Goal: Information Seeking & Learning: Learn about a topic

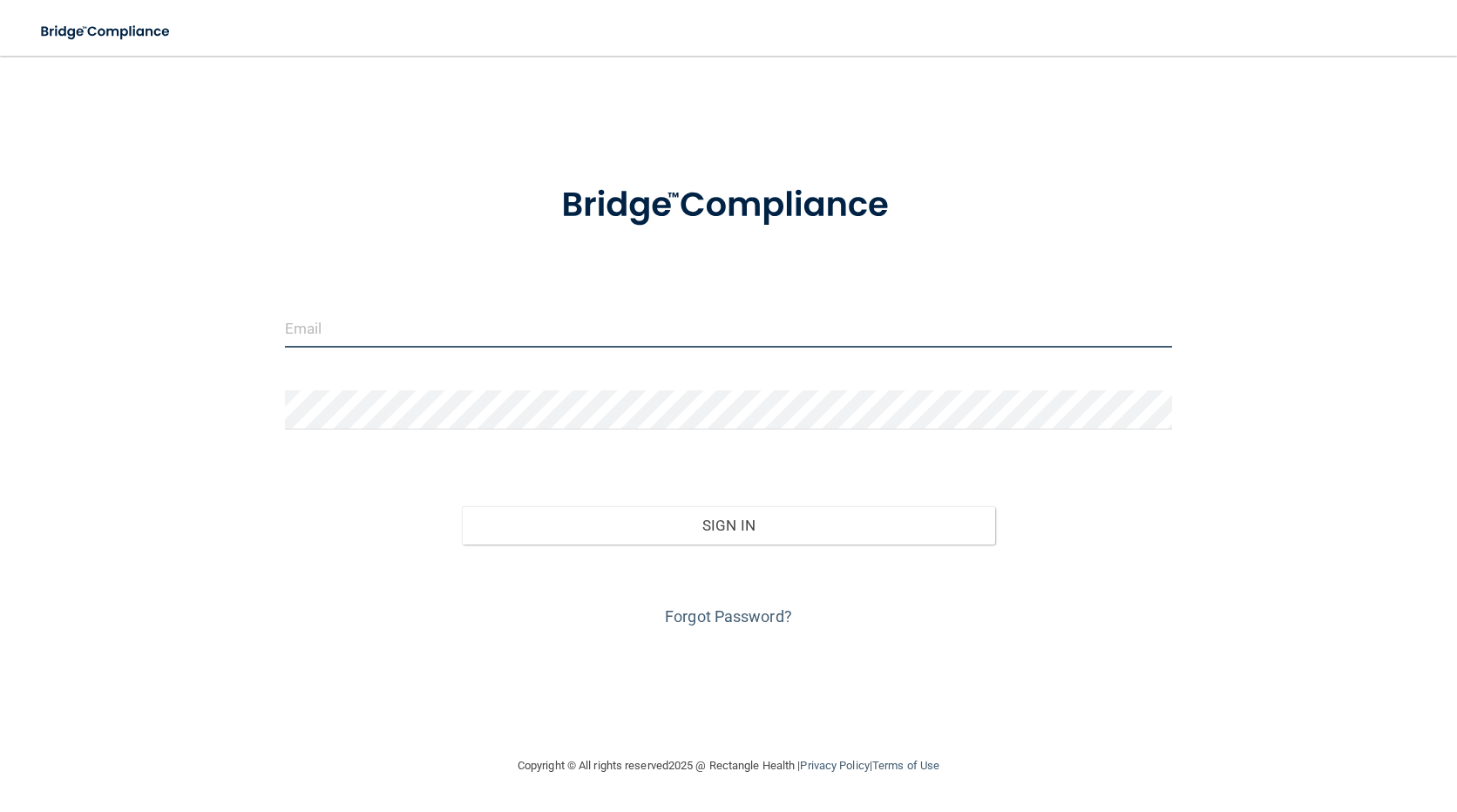
click at [415, 325] on input "email" at bounding box center [728, 327] width 888 height 39
type input "[PERSON_NAME][EMAIL_ADDRESS][PERSON_NAME][DOMAIN_NAME]"
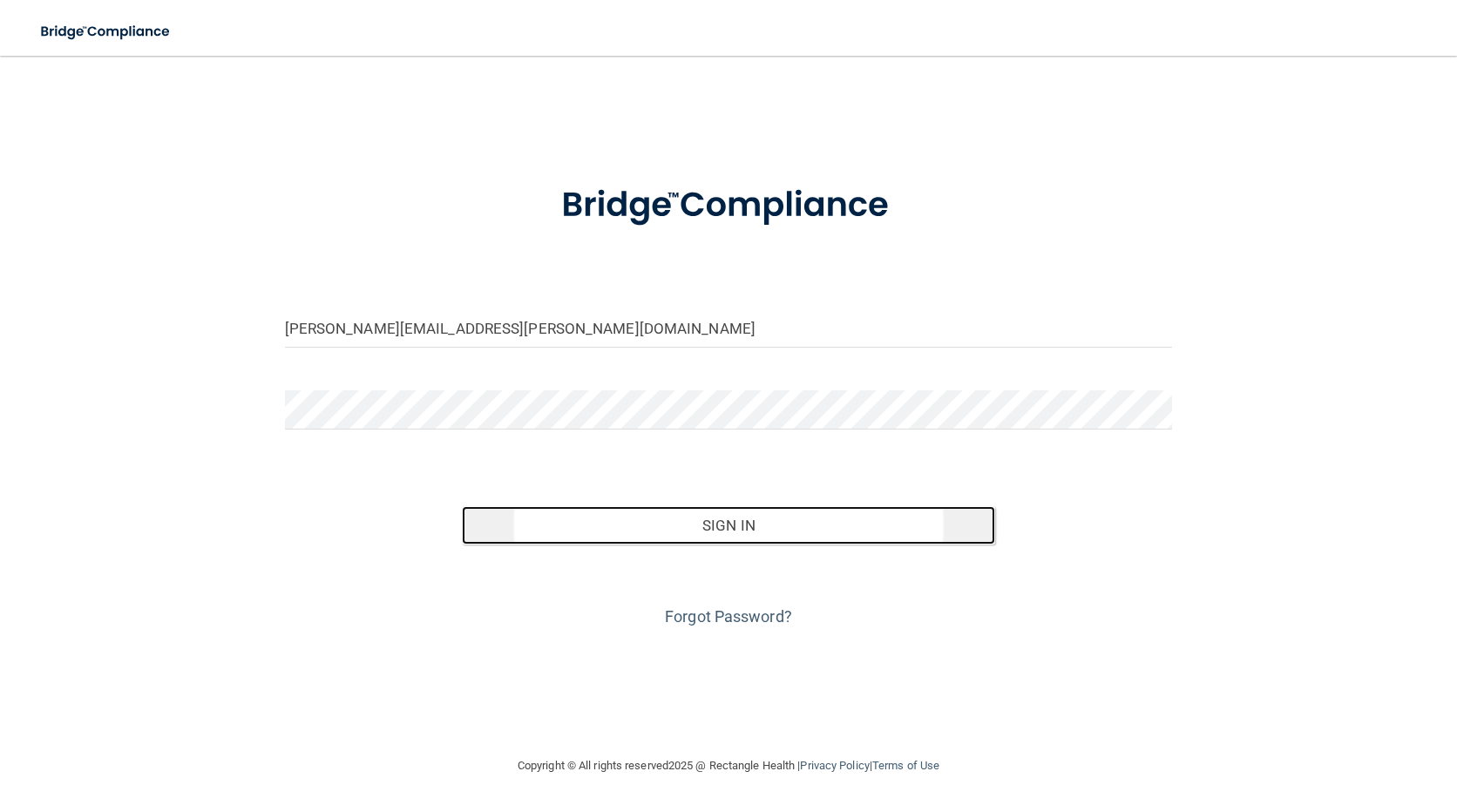
click at [676, 517] on button "Sign In" at bounding box center [728, 526] width 532 height 39
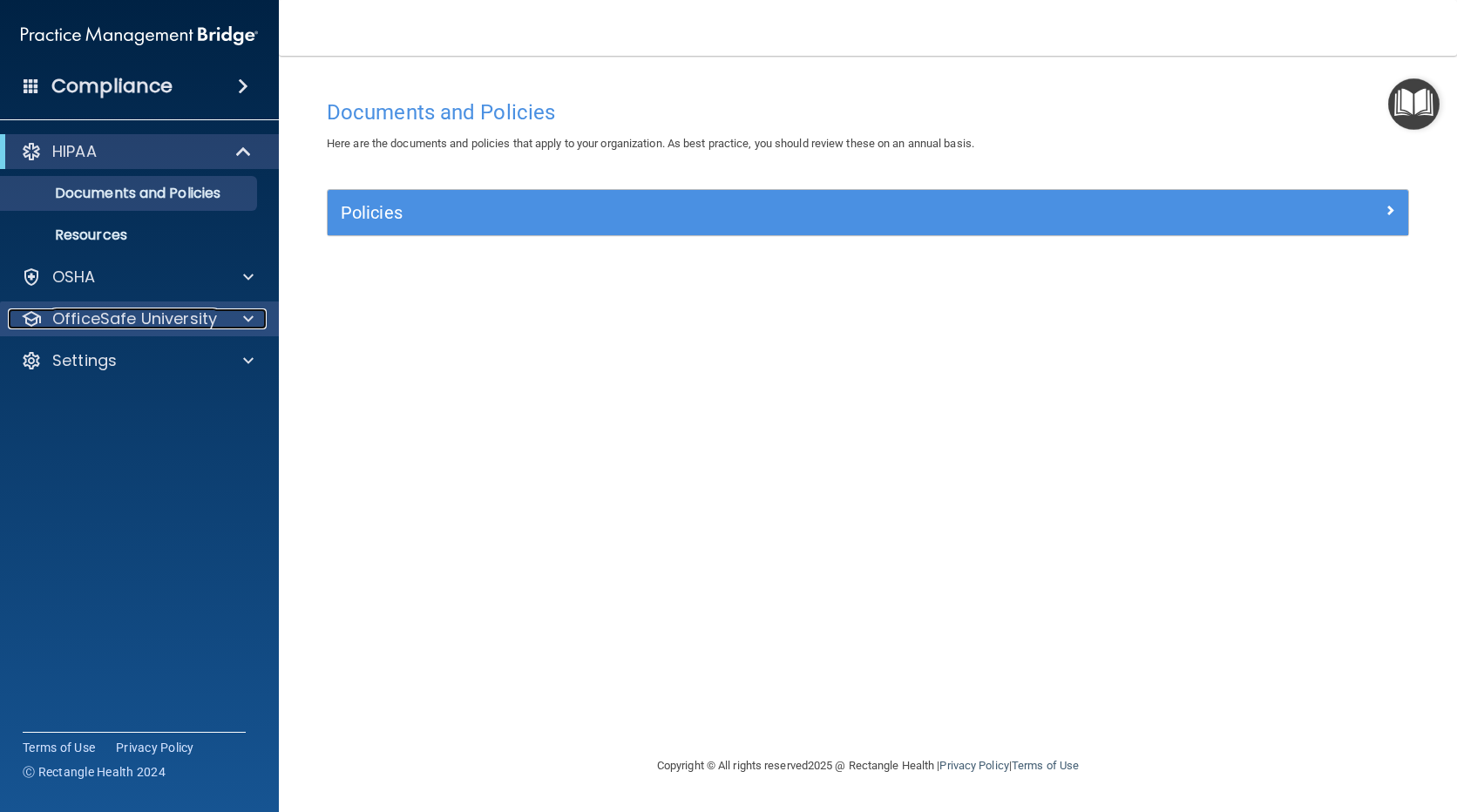
click at [230, 315] on div at bounding box center [246, 319] width 43 height 21
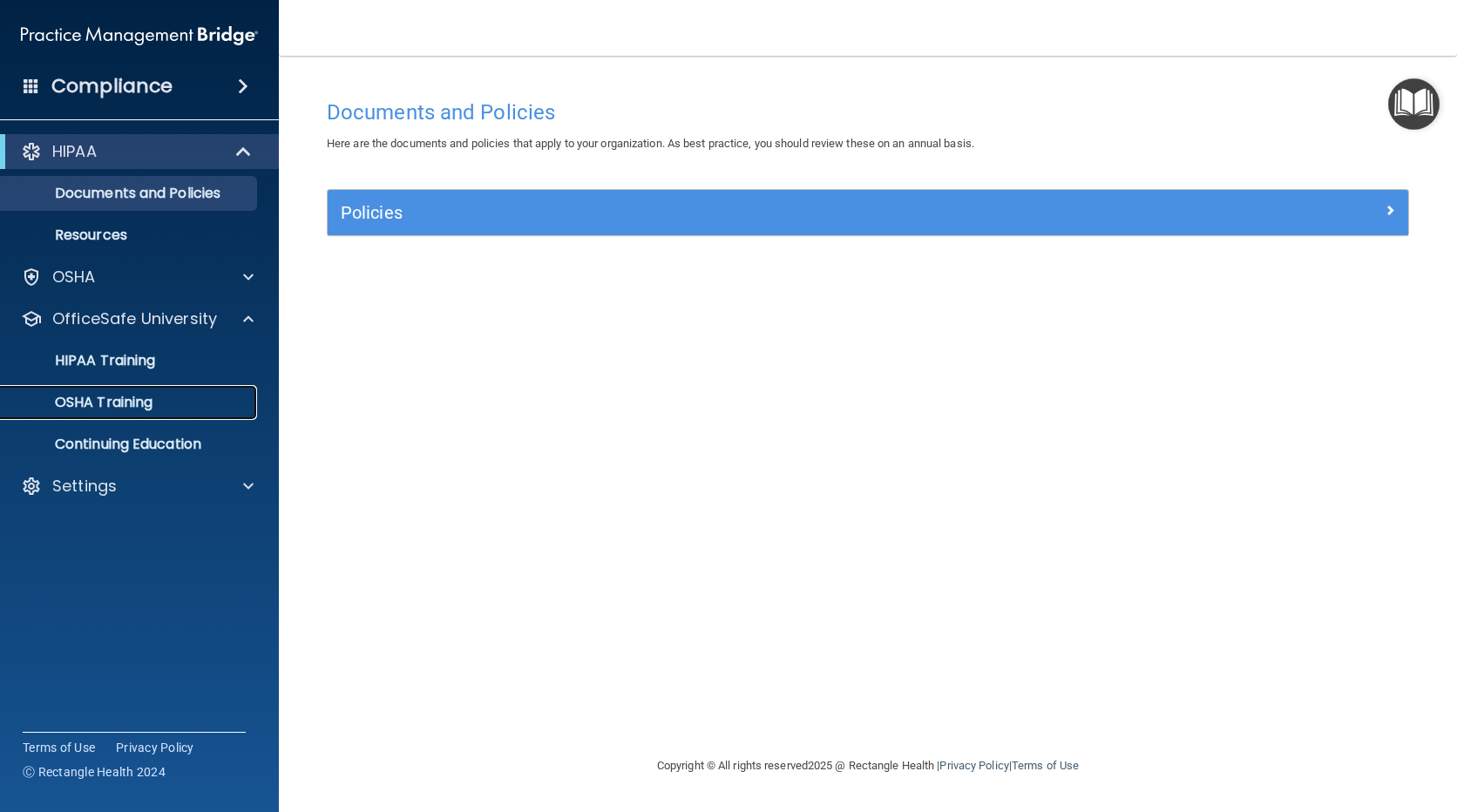
click at [130, 403] on p "OSHA Training" at bounding box center [81, 403] width 141 height 17
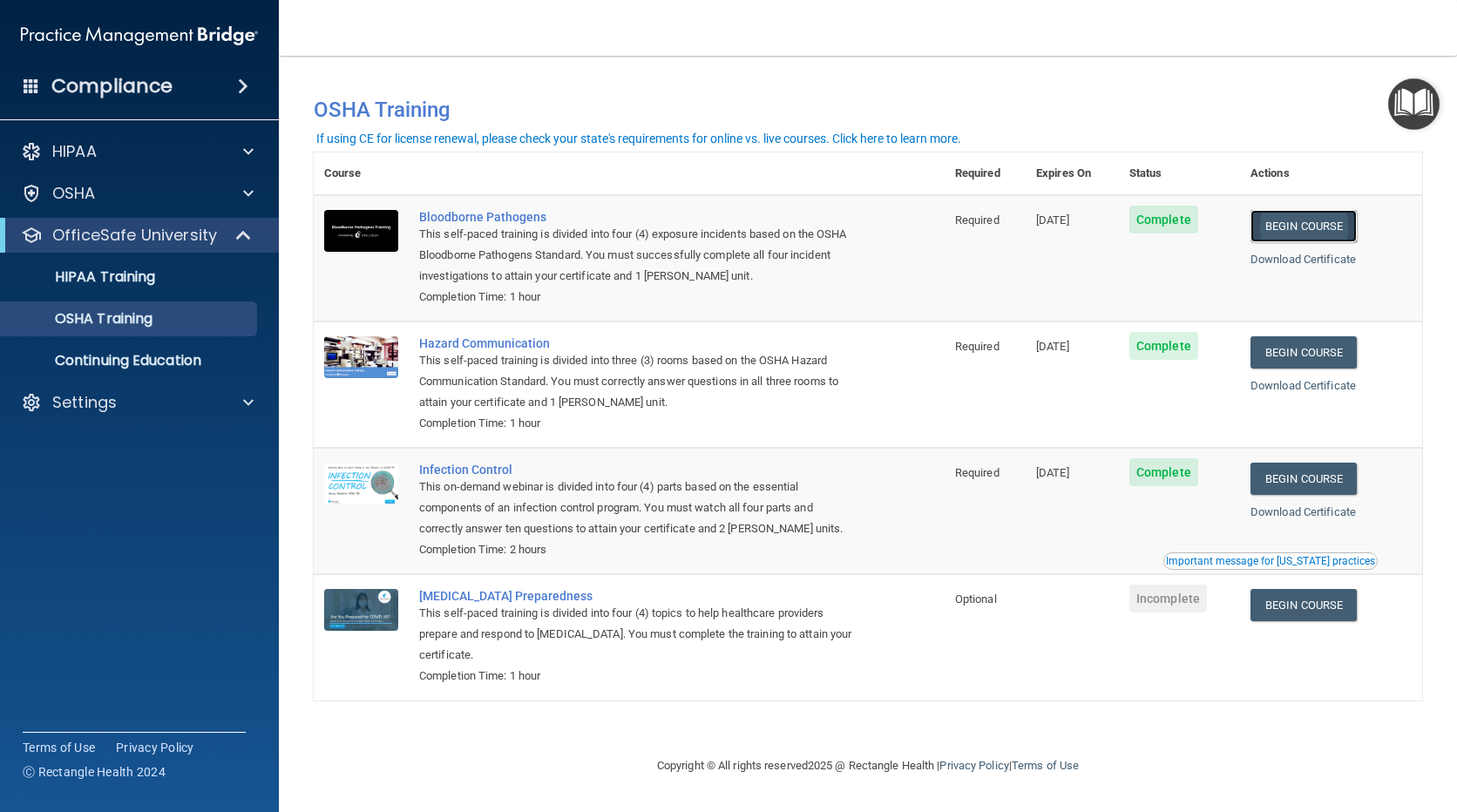
click at [1319, 218] on link "Begin Course" at bounding box center [1304, 226] width 106 height 32
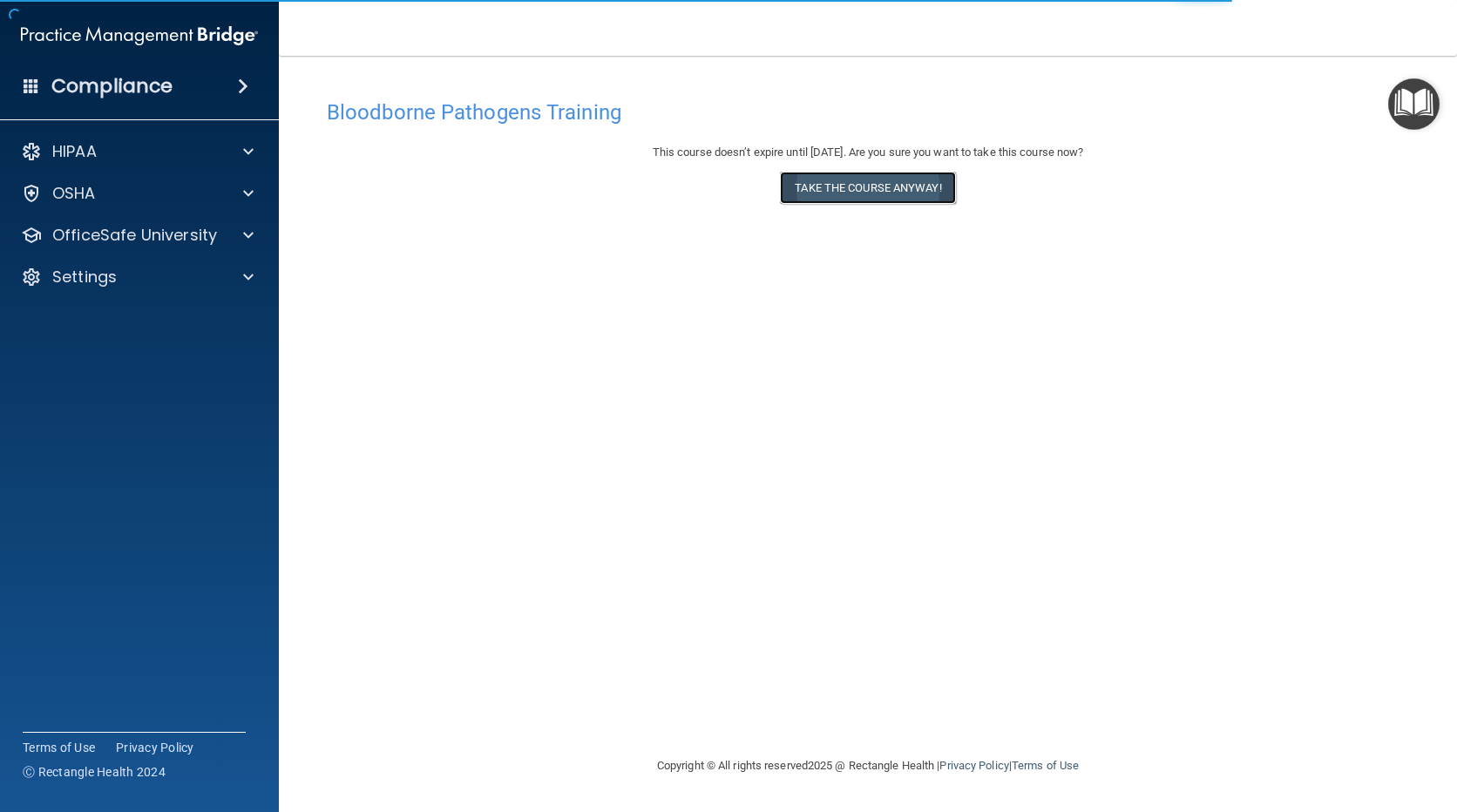
click at [863, 186] on button "Take the course anyway!" at bounding box center [867, 188] width 175 height 32
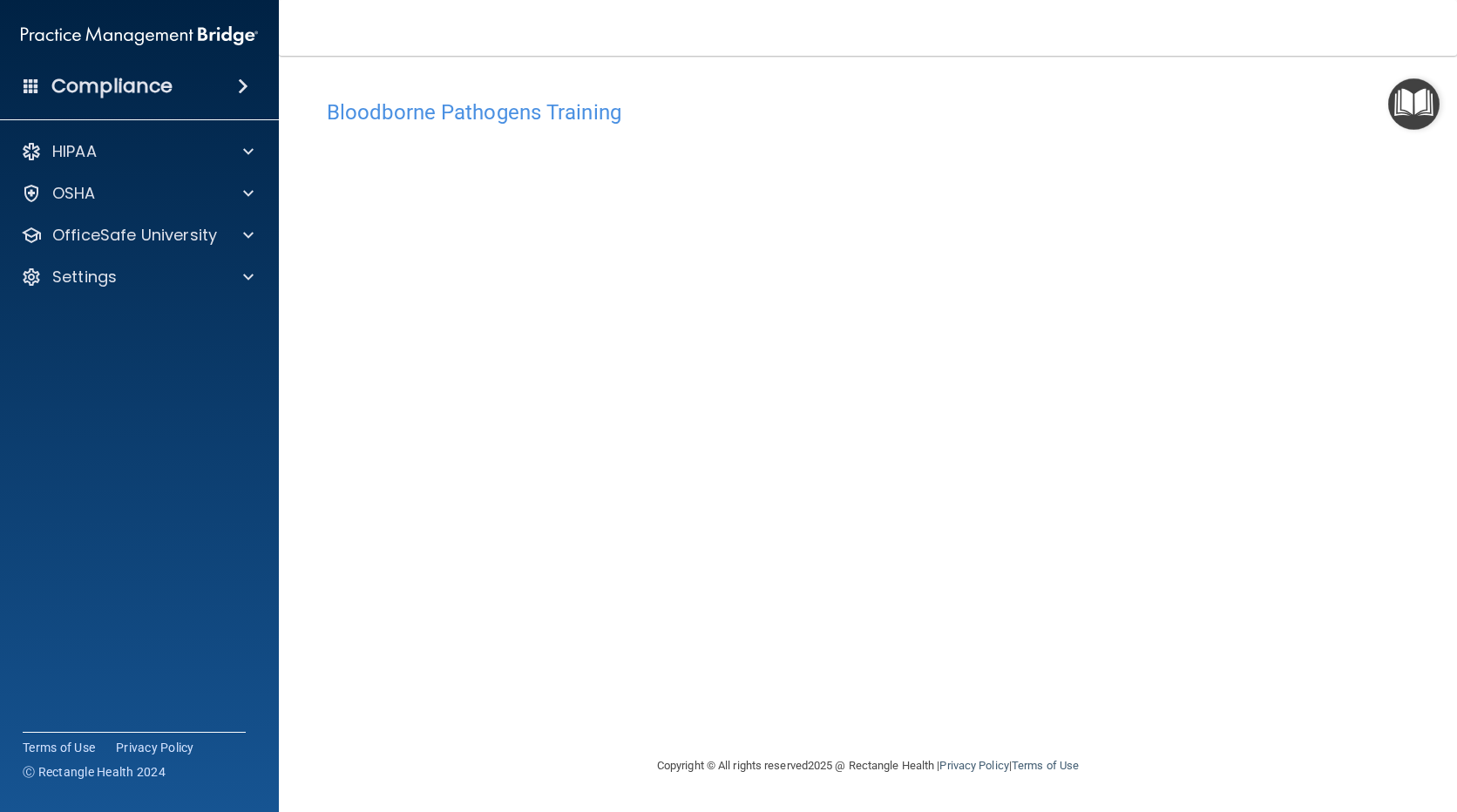
drag, startPoint x: 902, startPoint y: 734, endPoint x: 908, endPoint y: 685, distance: 49.4
click at [901, 728] on div "Bloodborne Pathogens Training This course doesn’t expire until 11/19/2025. Are …" at bounding box center [868, 423] width 1109 height 665
click at [680, 700] on div "Bloodborne Pathogens Training This course doesn’t expire until 11/19/2025. Are …" at bounding box center [868, 423] width 1109 height 665
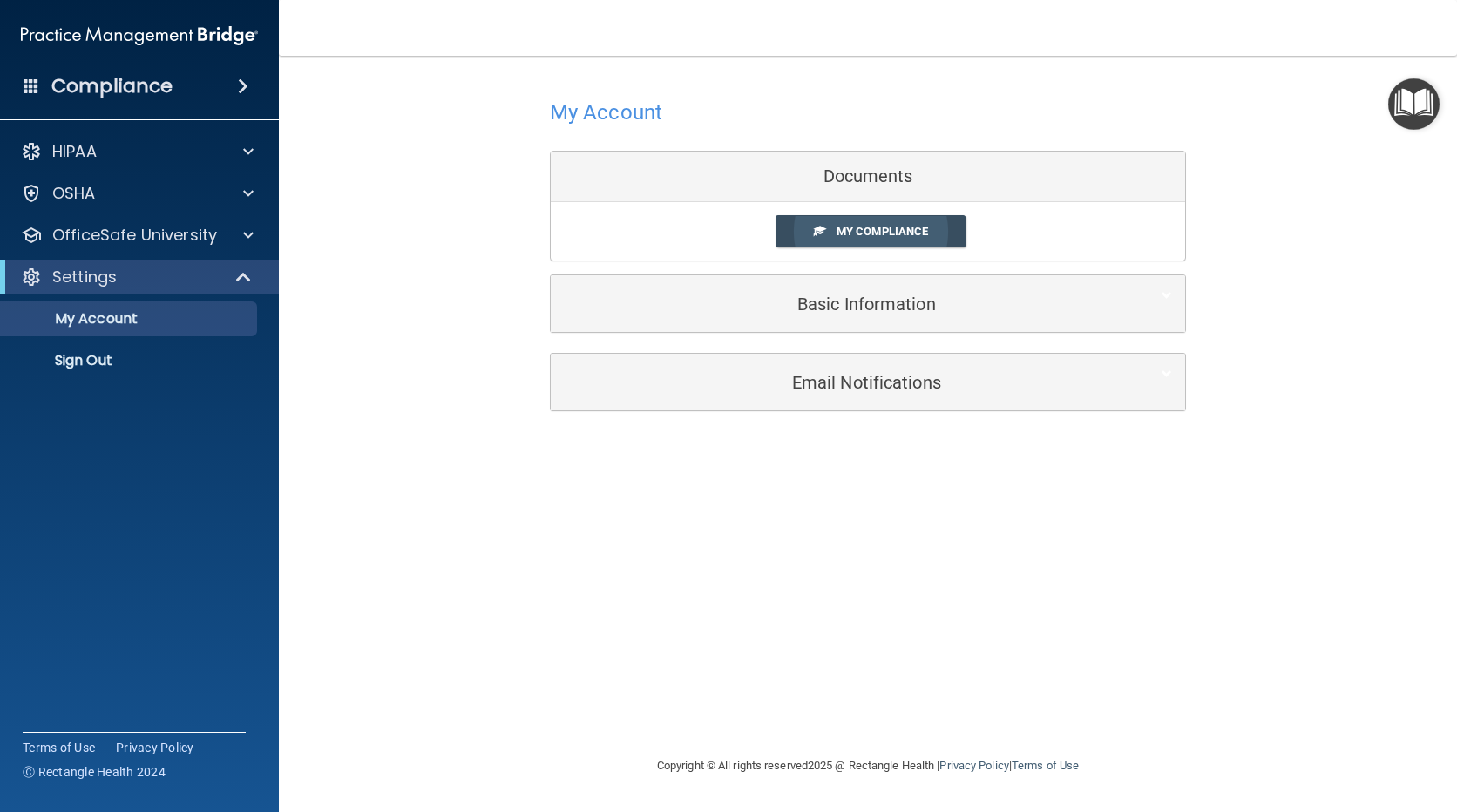
click at [903, 234] on span "My Compliance" at bounding box center [882, 232] width 92 height 13
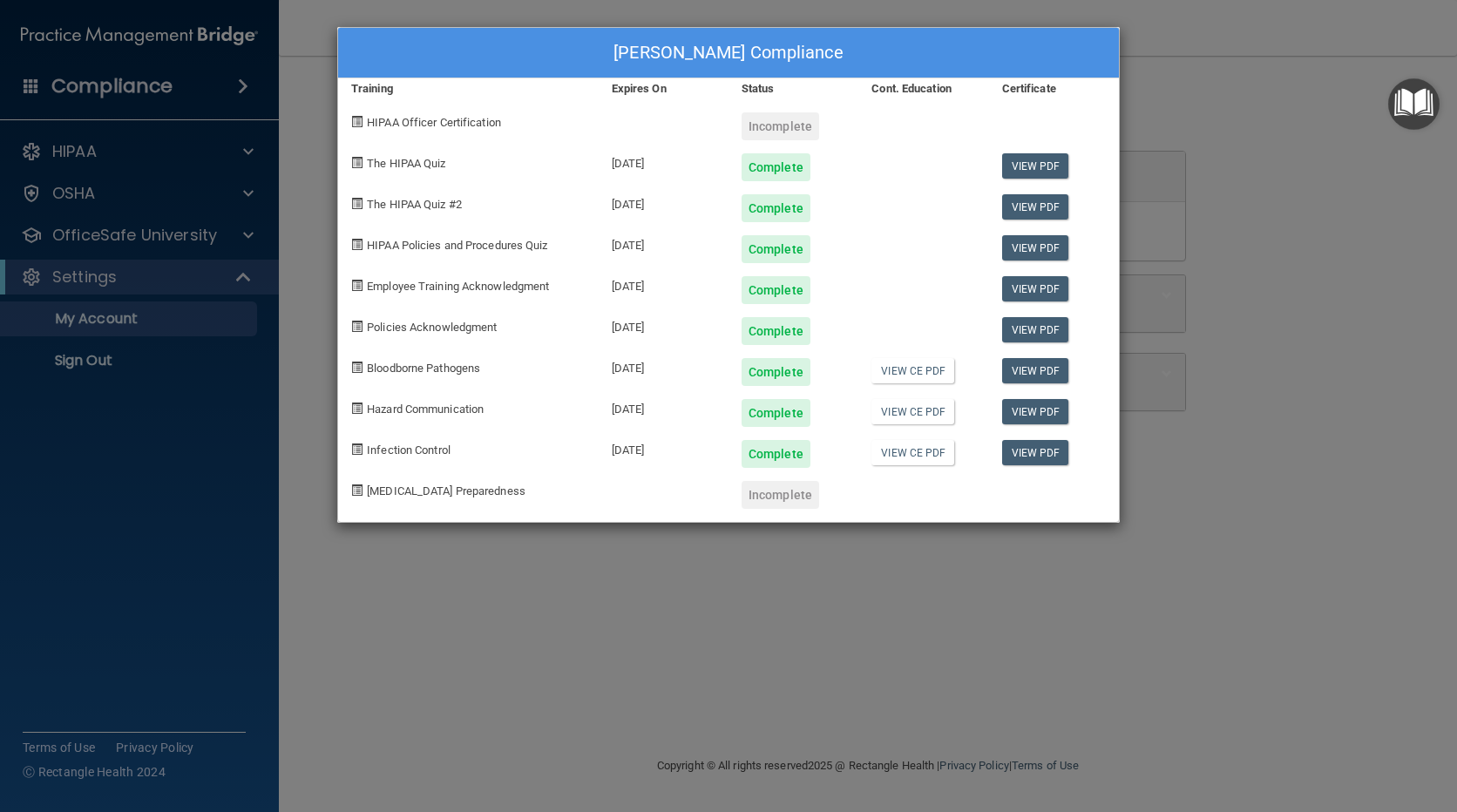
click at [1000, 409] on div "View PDF" at bounding box center [1053, 406] width 130 height 41
click at [1056, 409] on link "View PDF" at bounding box center [1035, 411] width 67 height 26
click at [1210, 105] on div "Maria Torres's Compliance Training Expires On Status Cont. Education Certificat…" at bounding box center [728, 406] width 1457 height 812
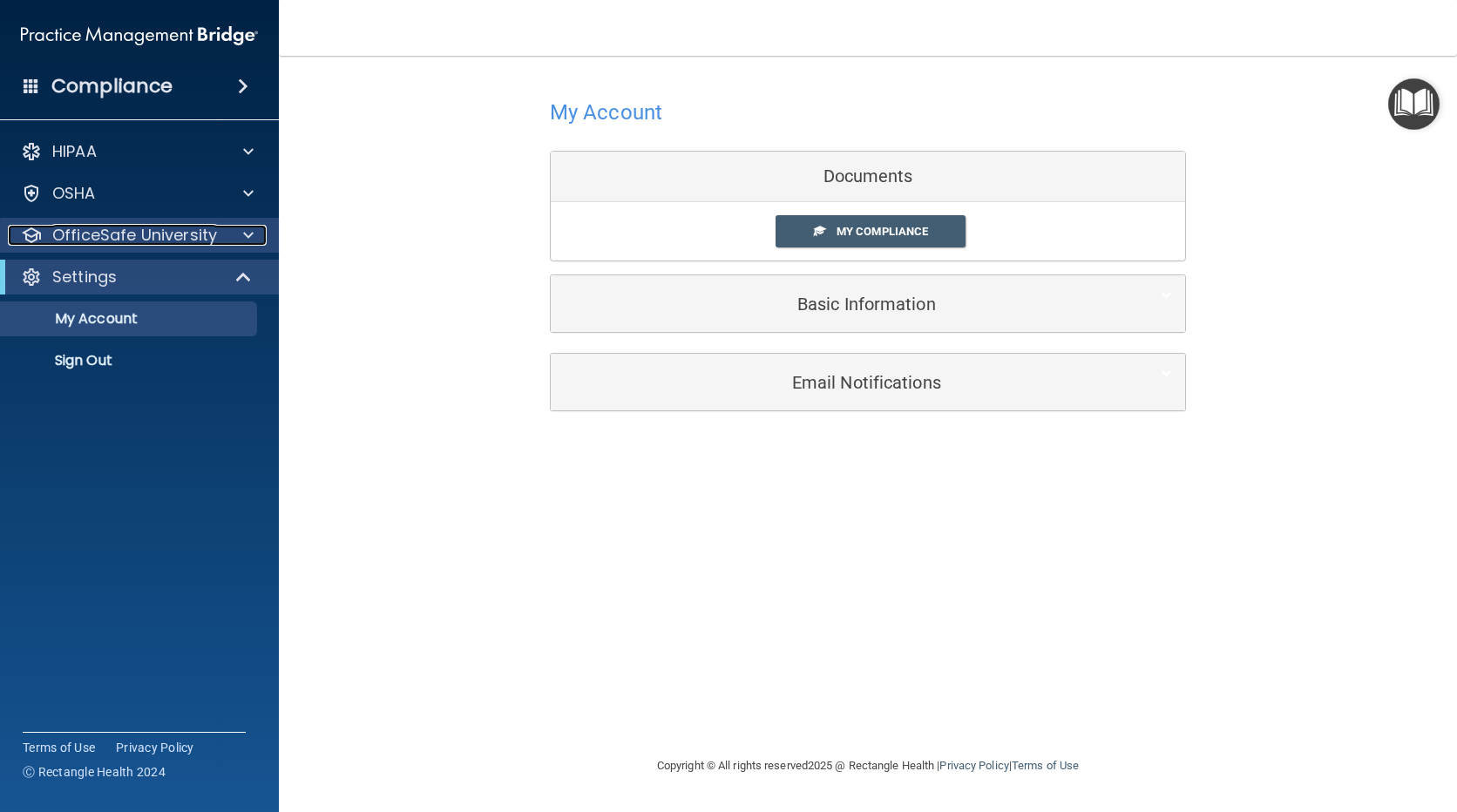
click at [141, 235] on p "OfficeSafe University" at bounding box center [134, 235] width 165 height 21
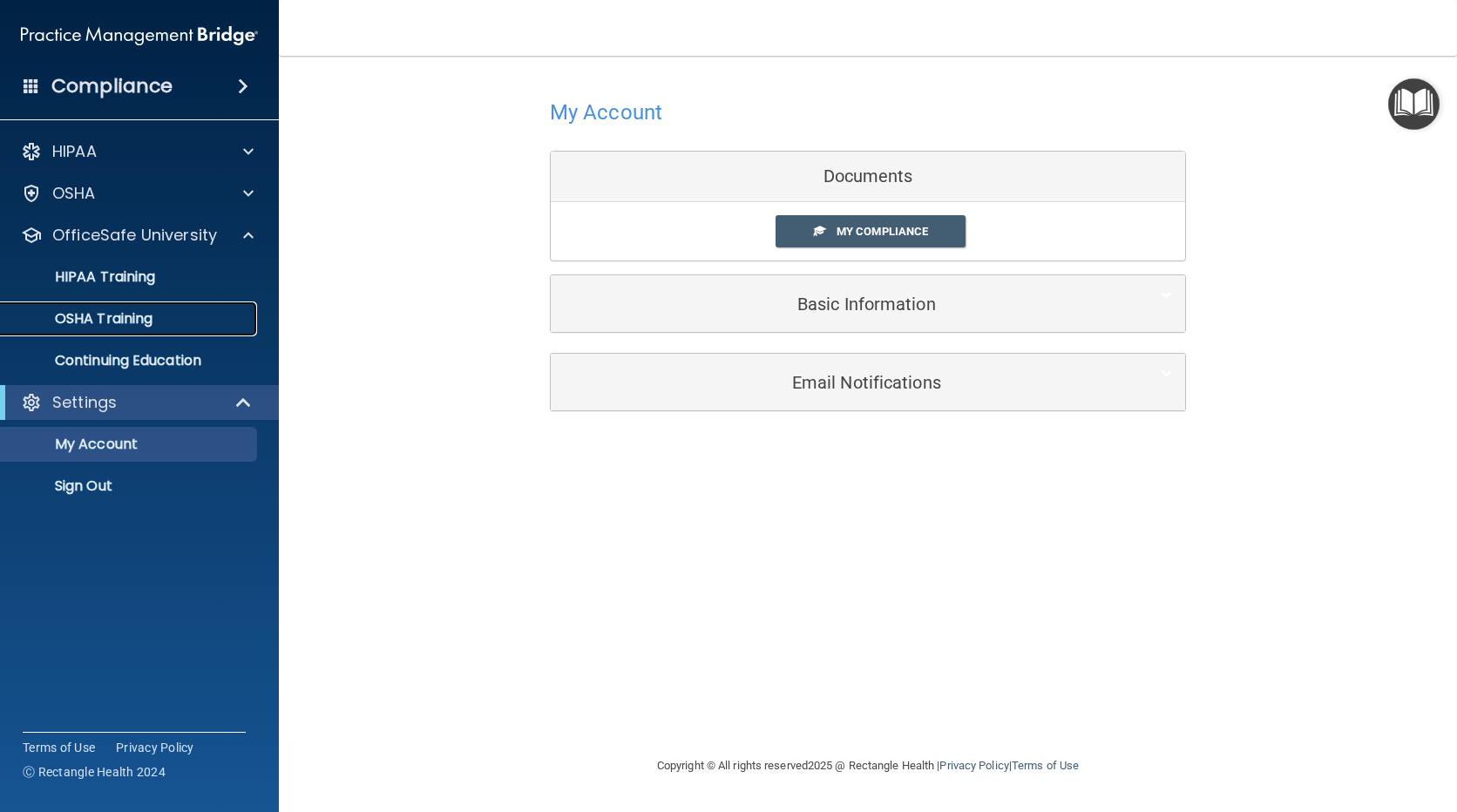
click at [95, 314] on p "OSHA Training" at bounding box center [81, 319] width 141 height 17
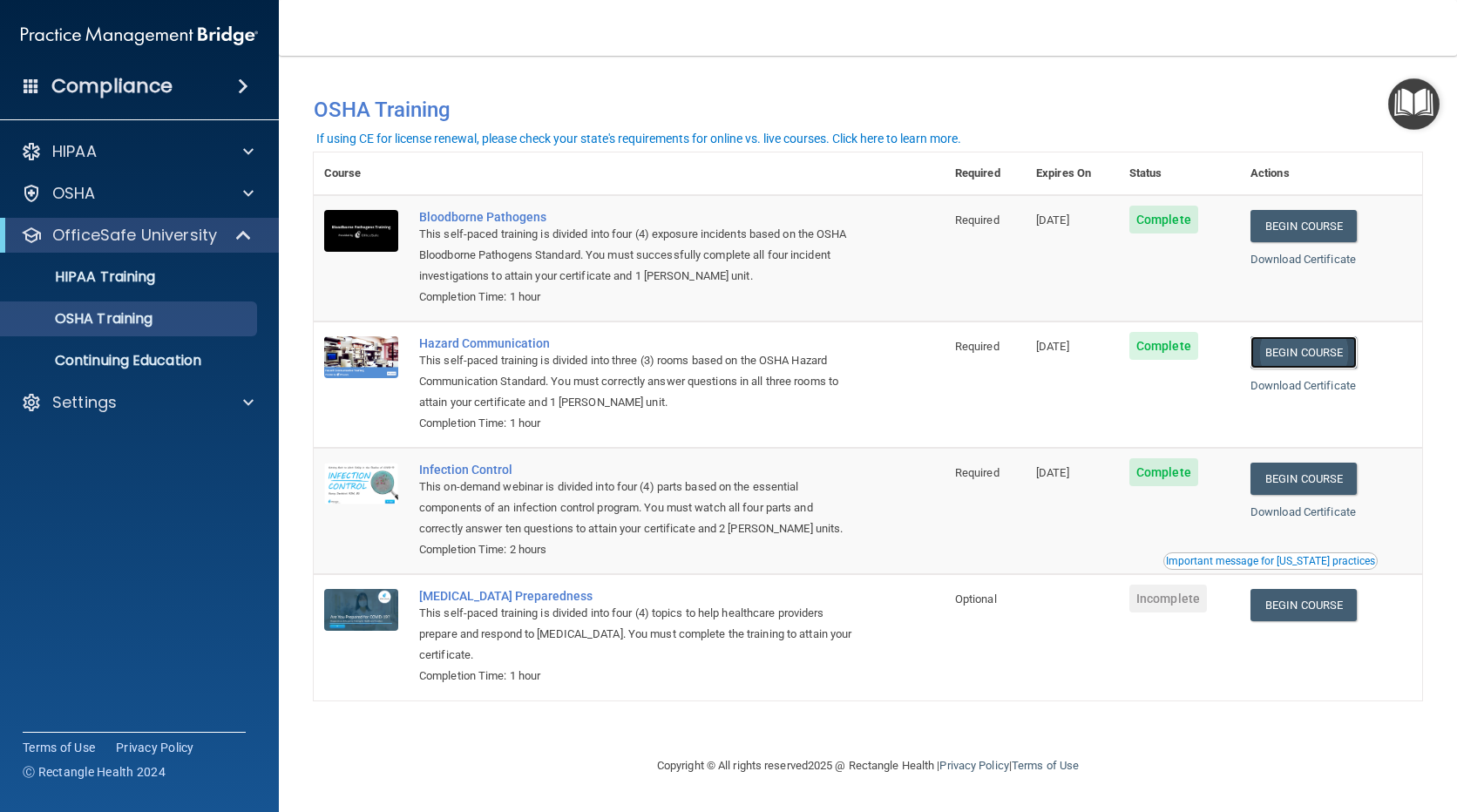
click at [1319, 345] on link "Begin Course" at bounding box center [1304, 353] width 106 height 32
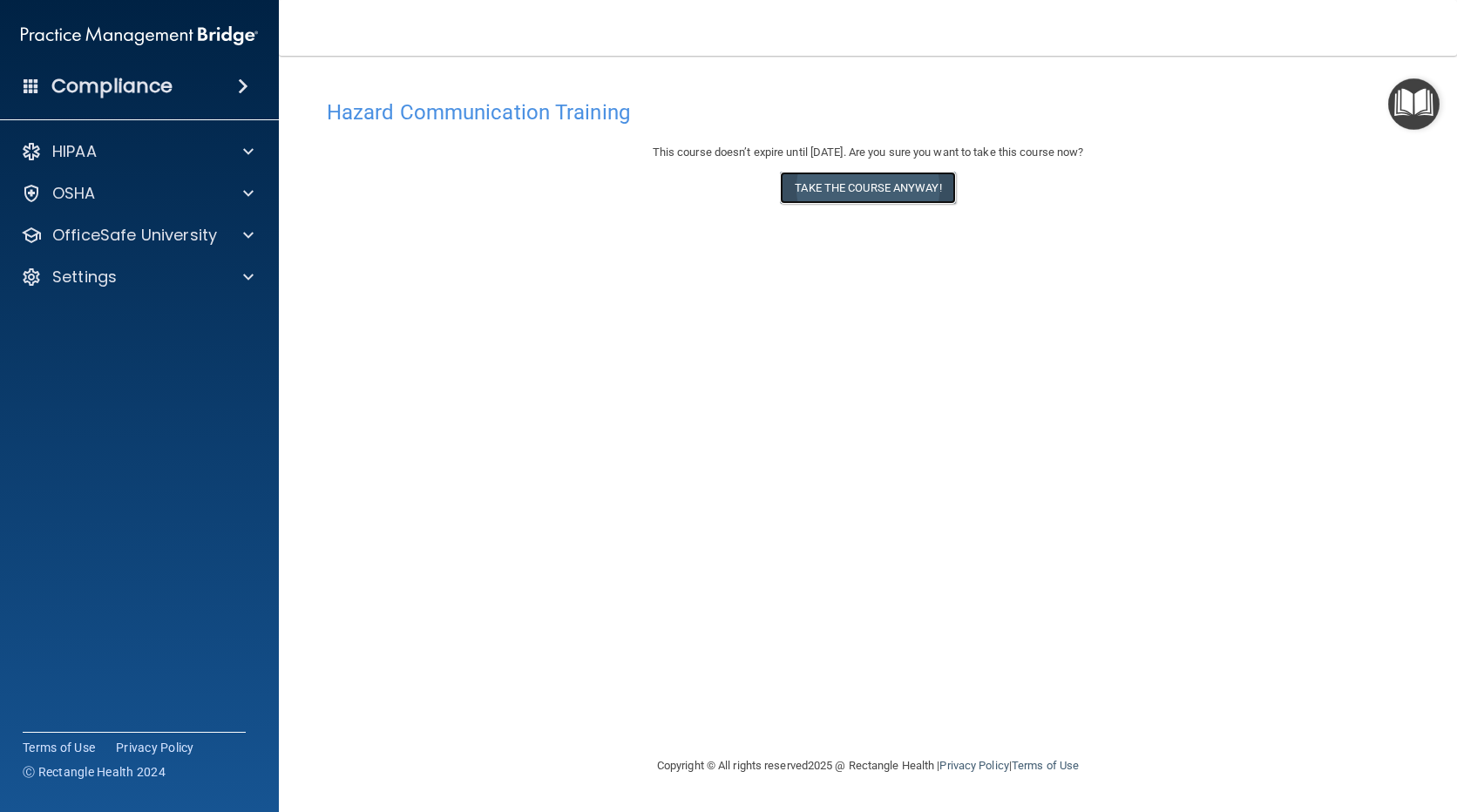
click at [842, 191] on button "Take the course anyway!" at bounding box center [867, 188] width 175 height 32
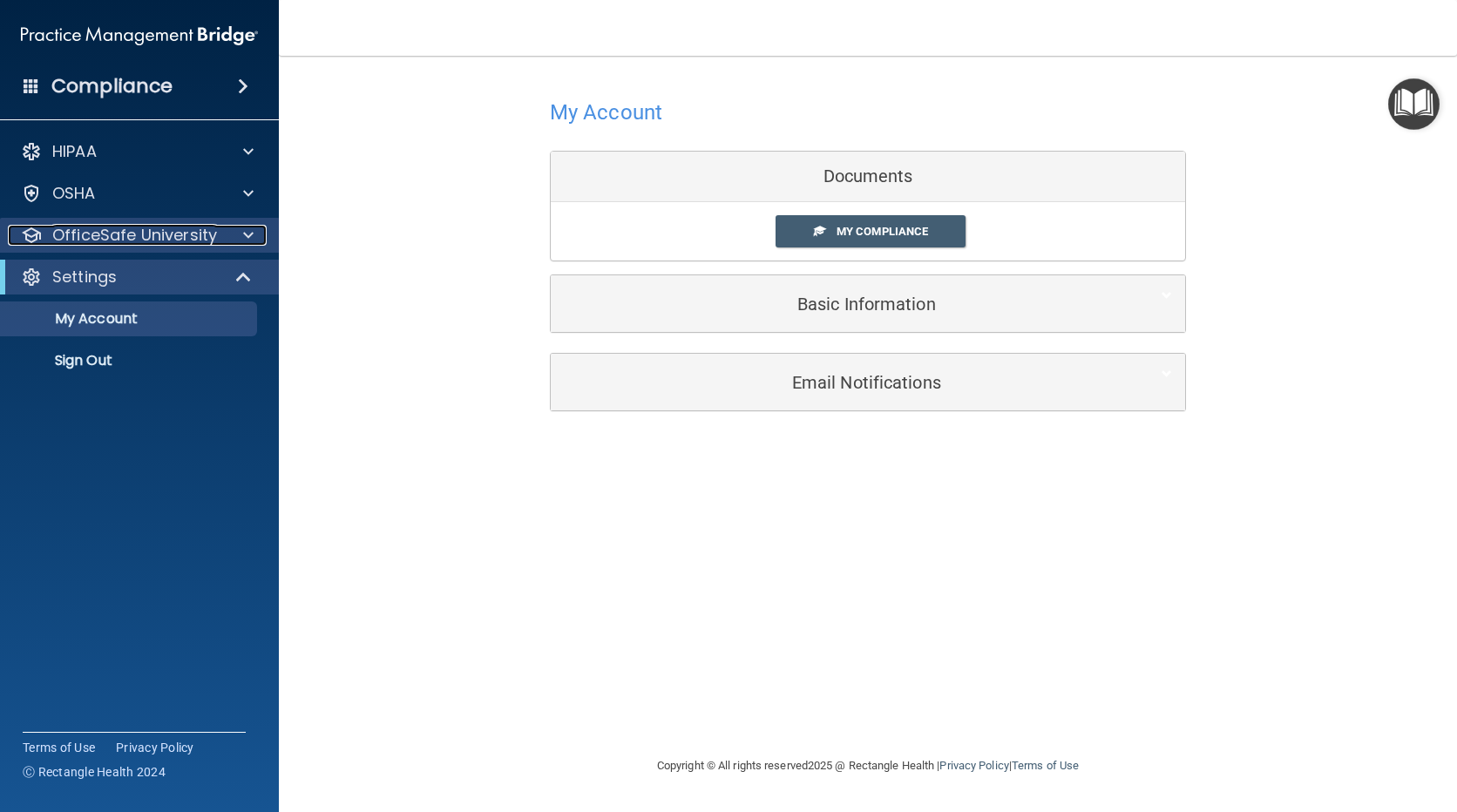
click at [217, 235] on div "OfficeSafe University" at bounding box center [115, 235] width 217 height 21
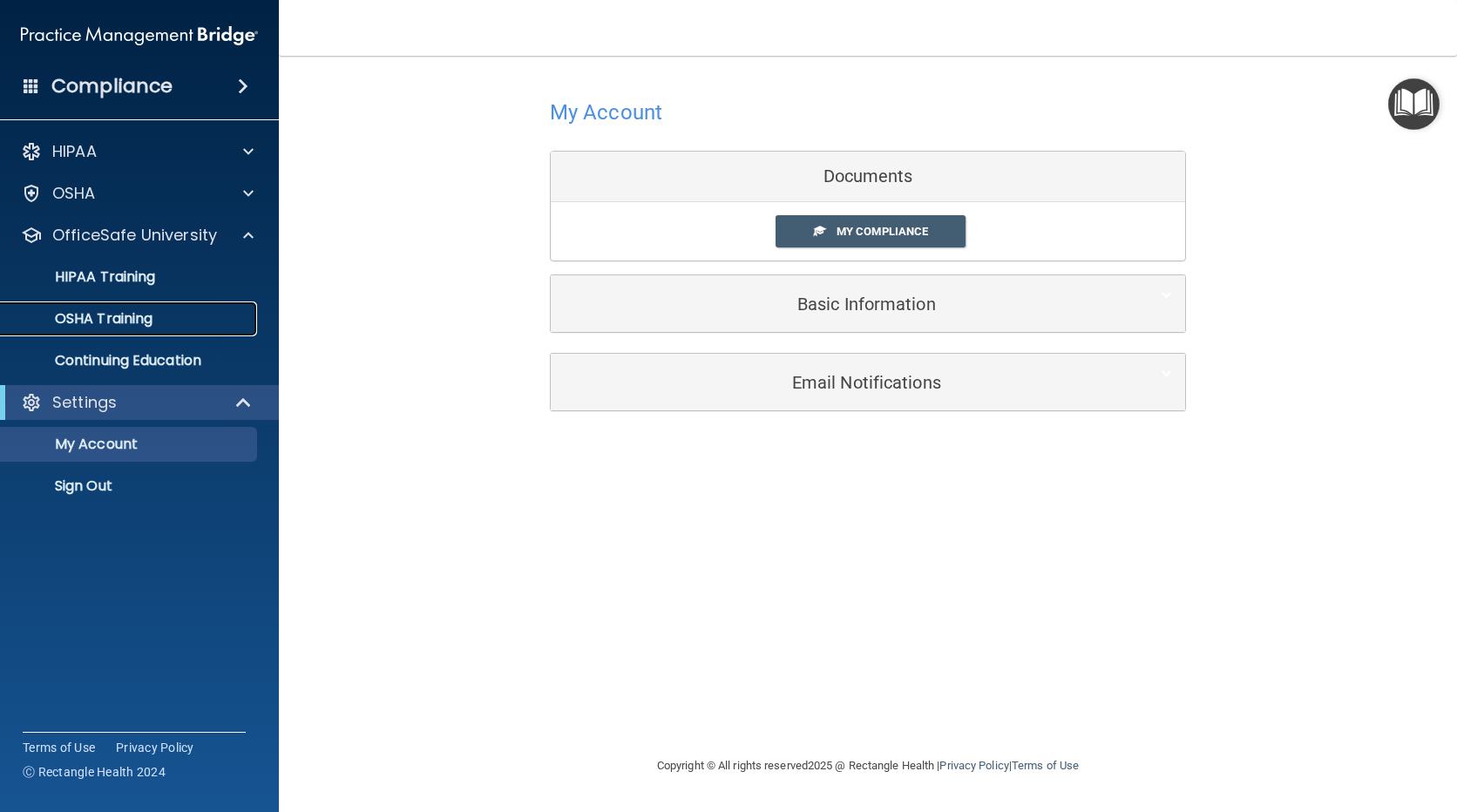
click at [139, 319] on p "OSHA Training" at bounding box center [81, 319] width 141 height 17
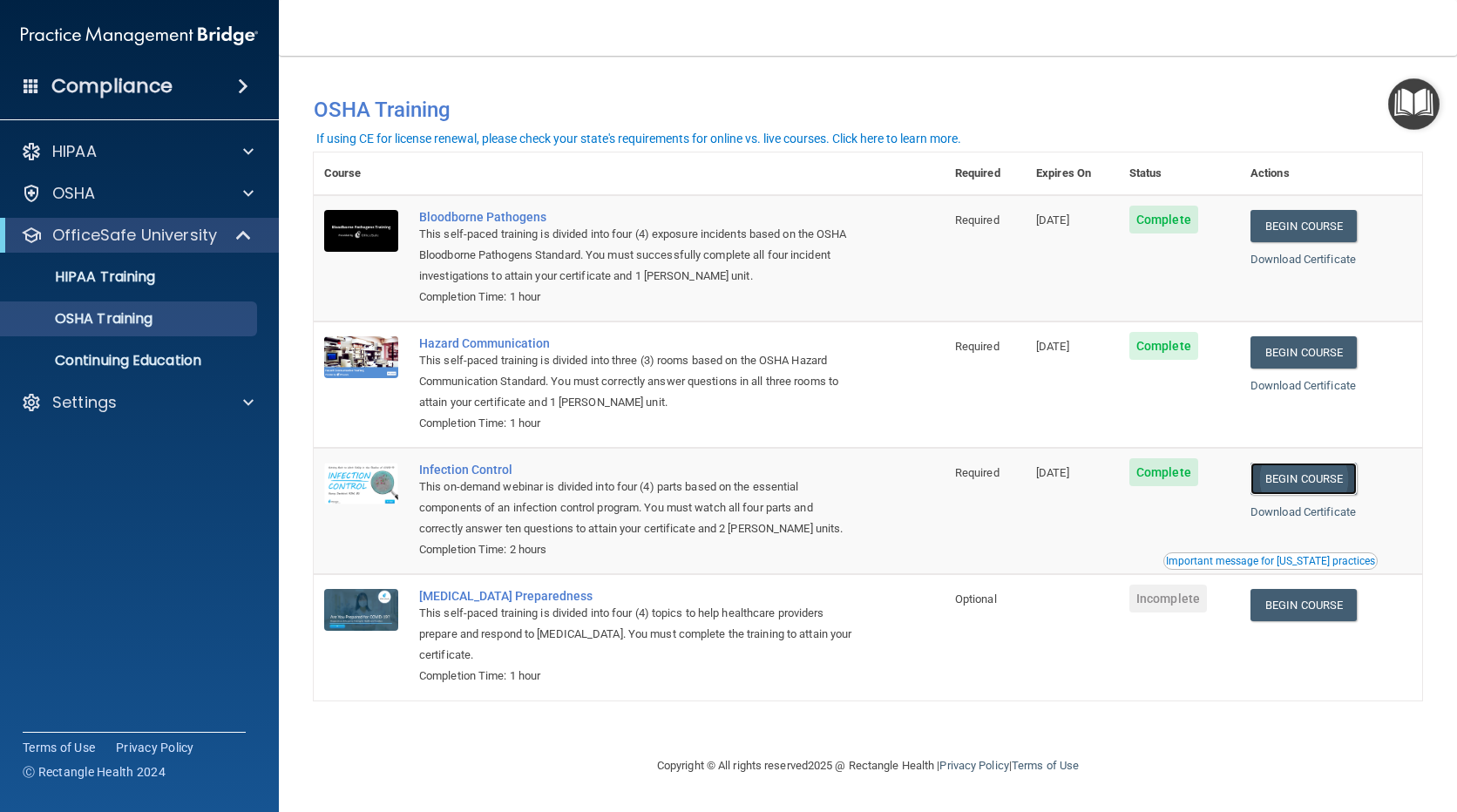
click at [1309, 479] on link "Begin Course" at bounding box center [1304, 478] width 106 height 32
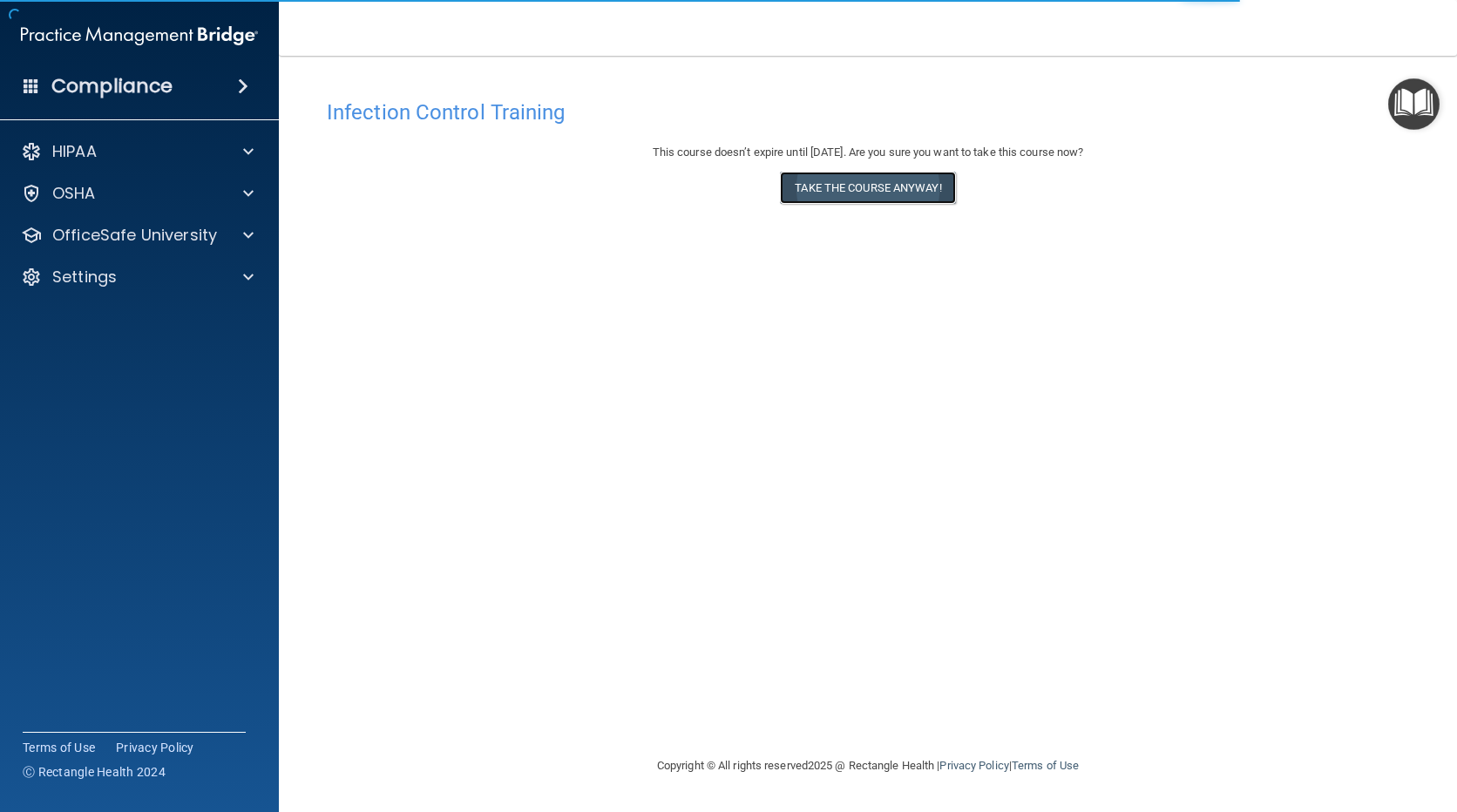
click at [910, 195] on button "Take the course anyway!" at bounding box center [867, 188] width 175 height 32
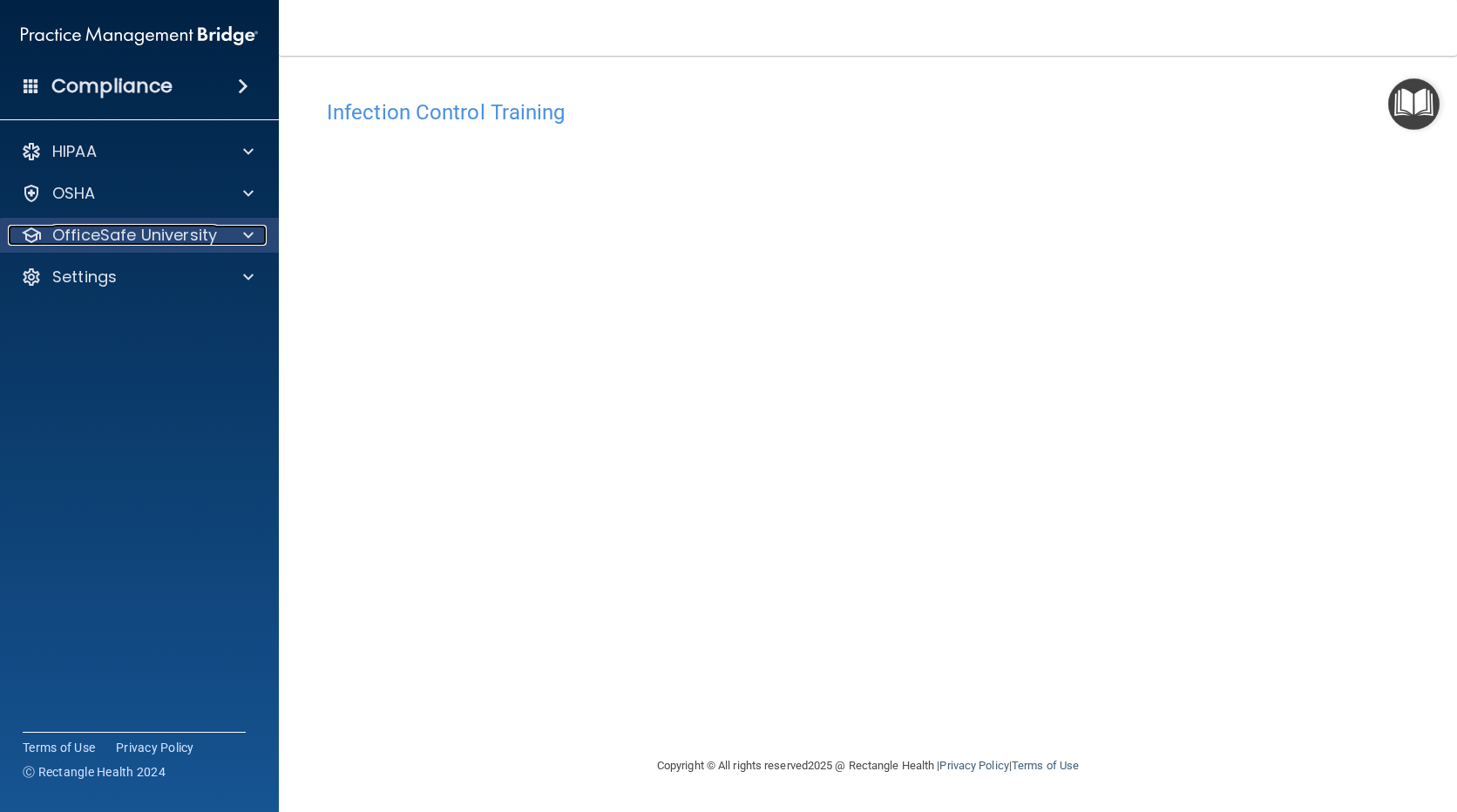
click at [221, 240] on div "OfficeSafe University" at bounding box center [115, 235] width 217 height 21
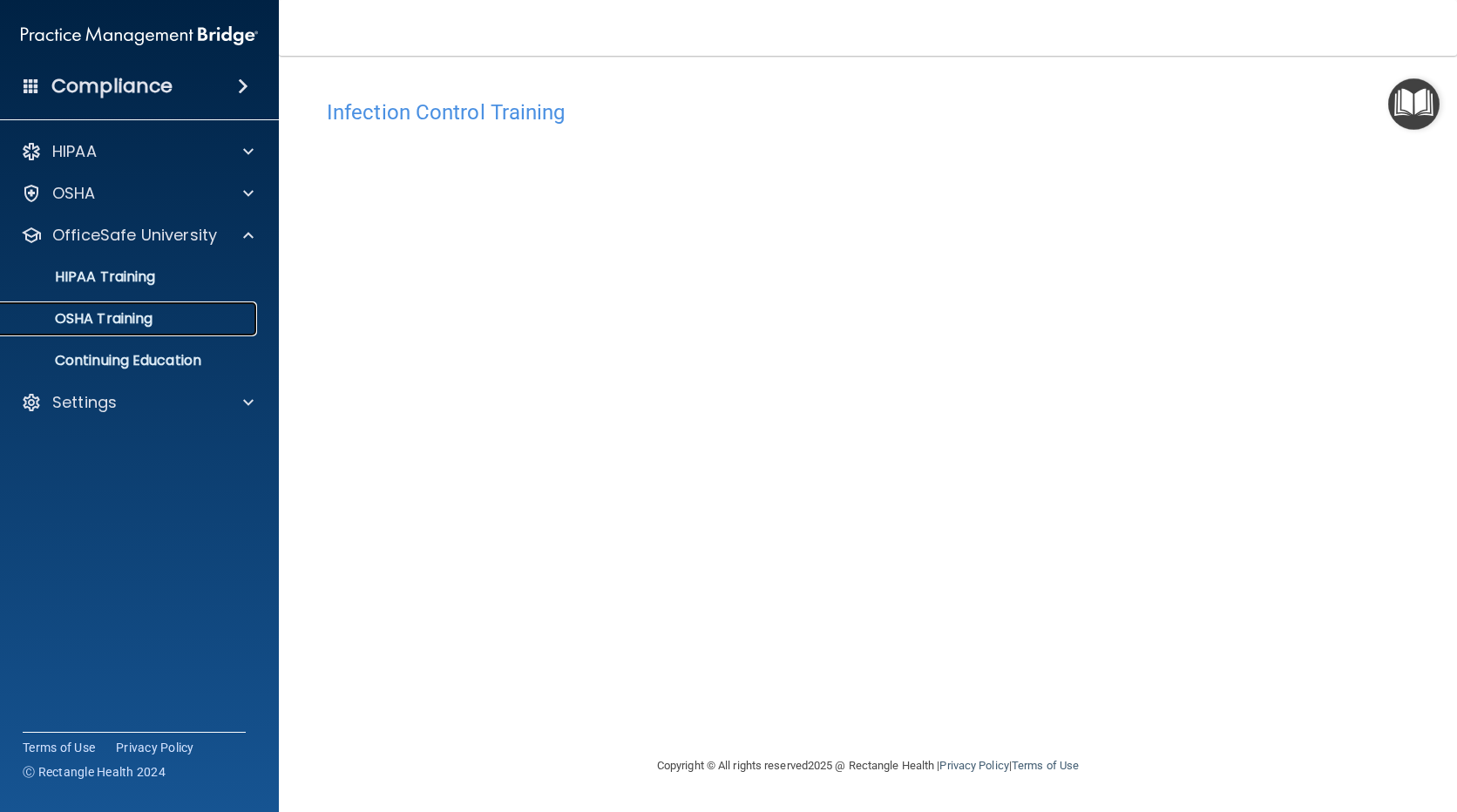
click at [132, 324] on p "OSHA Training" at bounding box center [81, 319] width 141 height 17
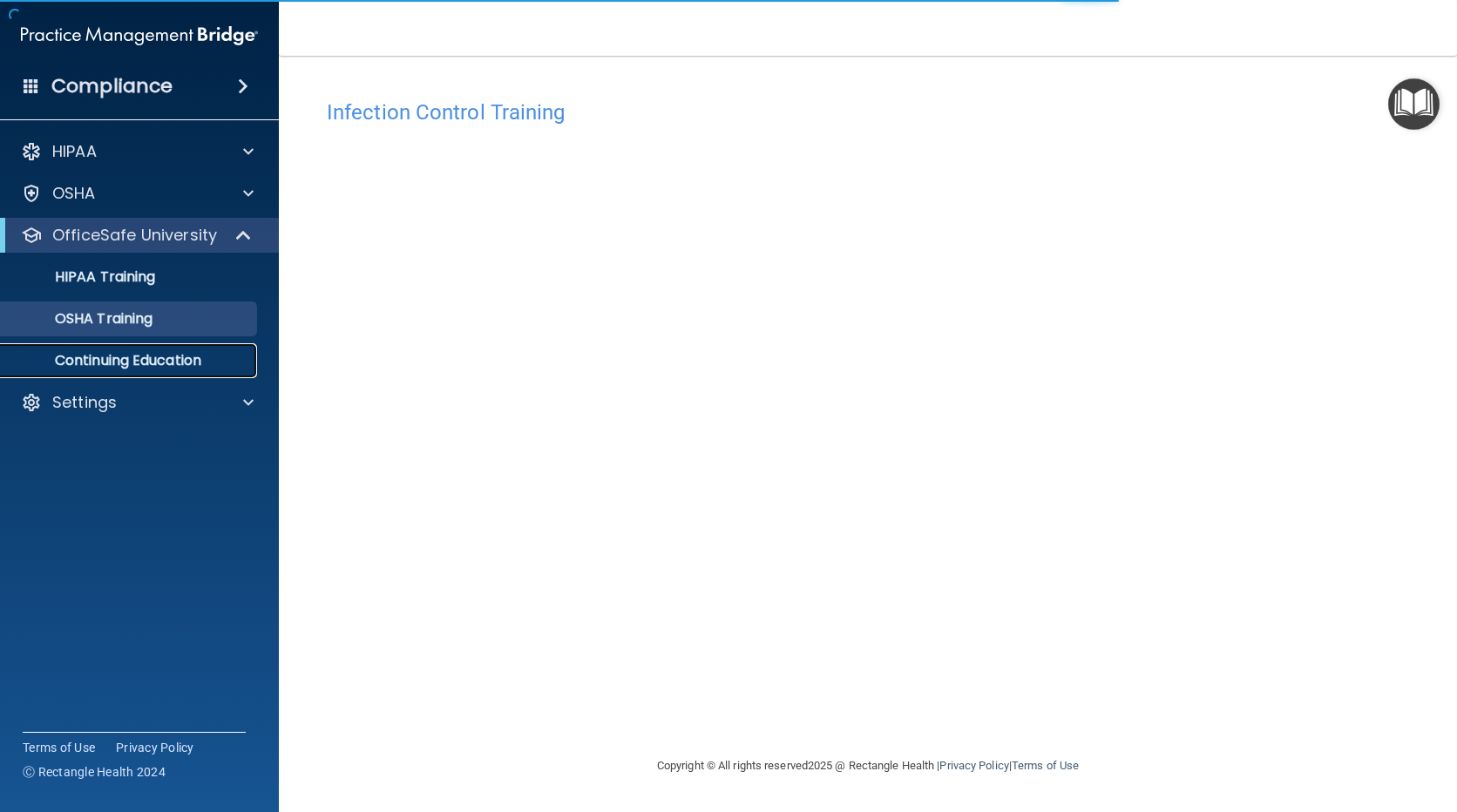
click at [158, 362] on p "Continuing Education" at bounding box center [130, 360] width 238 height 17
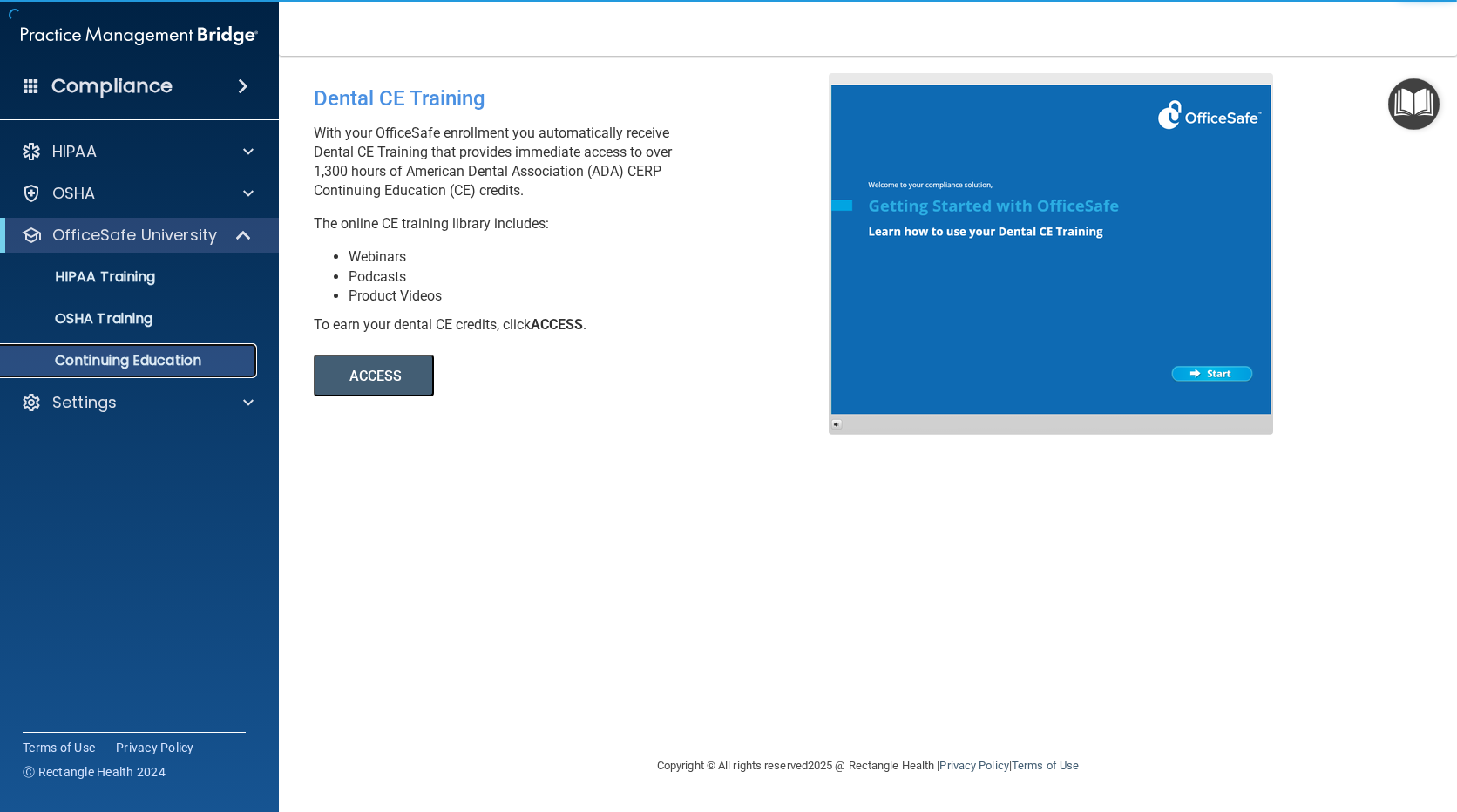
click at [158, 361] on p "Continuing Education" at bounding box center [130, 360] width 238 height 17
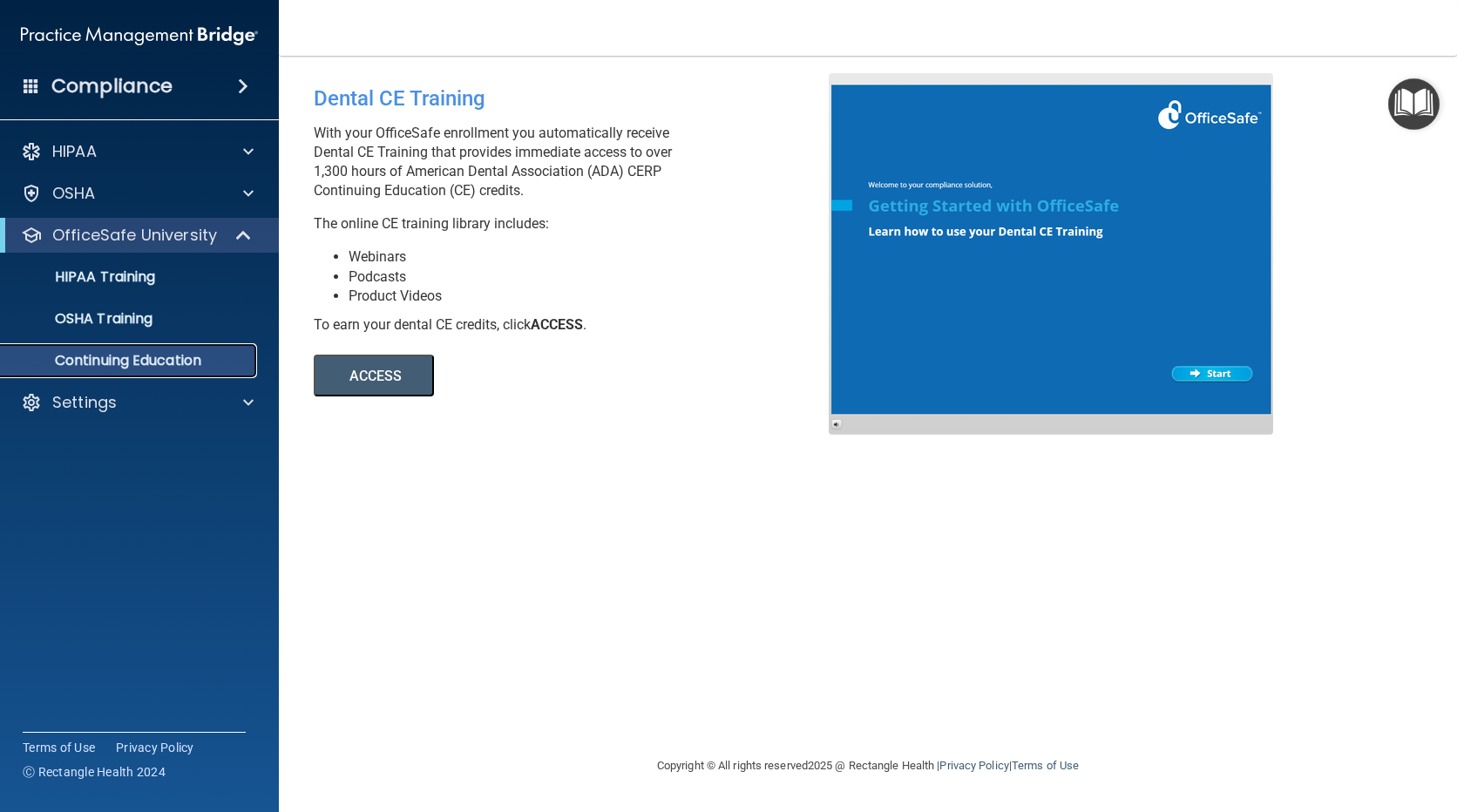
click at [216, 364] on p "Continuing Education" at bounding box center [130, 360] width 238 height 17
click at [148, 281] on p "HIPAA Training" at bounding box center [83, 277] width 144 height 17
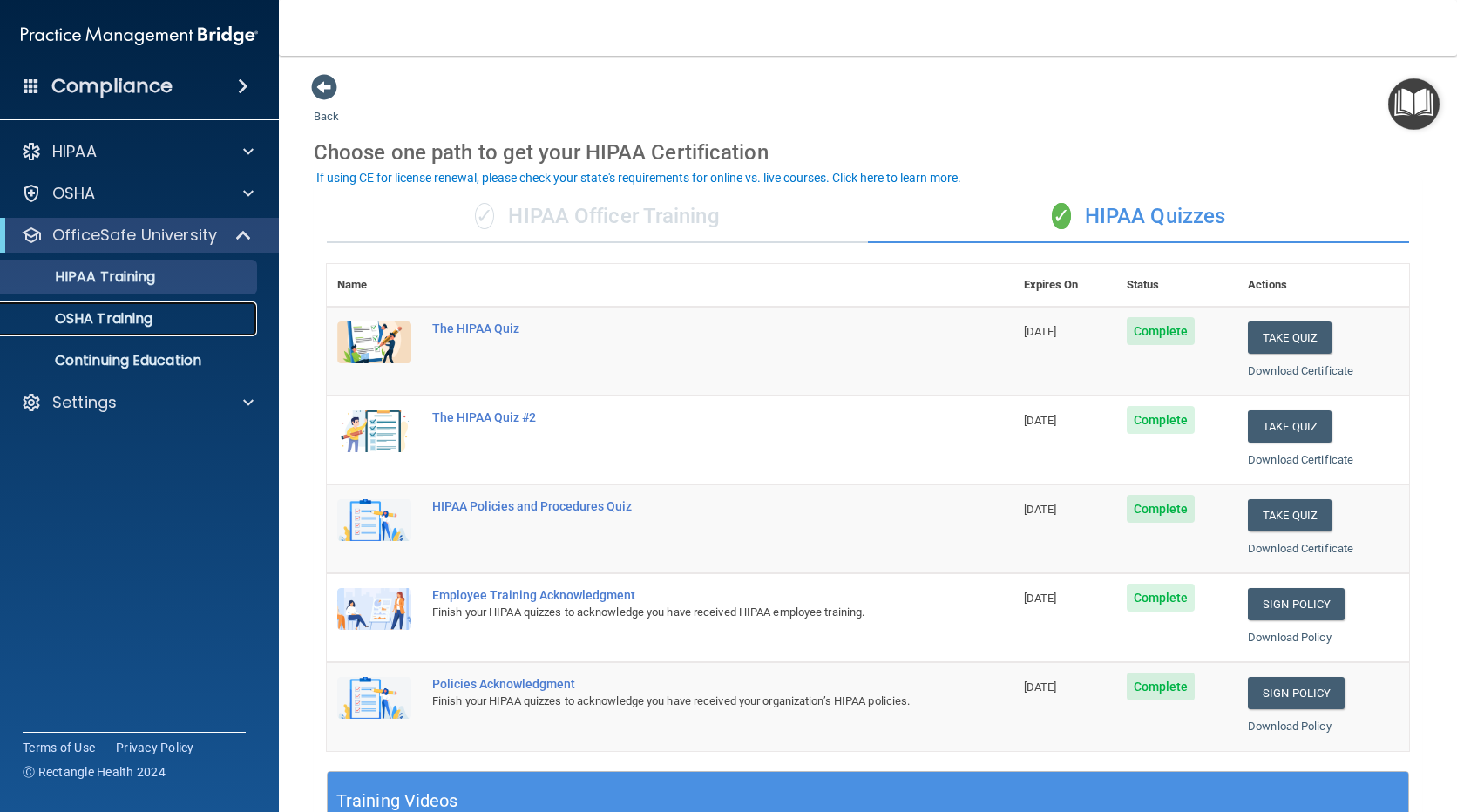
click at [149, 316] on p "OSHA Training" at bounding box center [81, 319] width 141 height 17
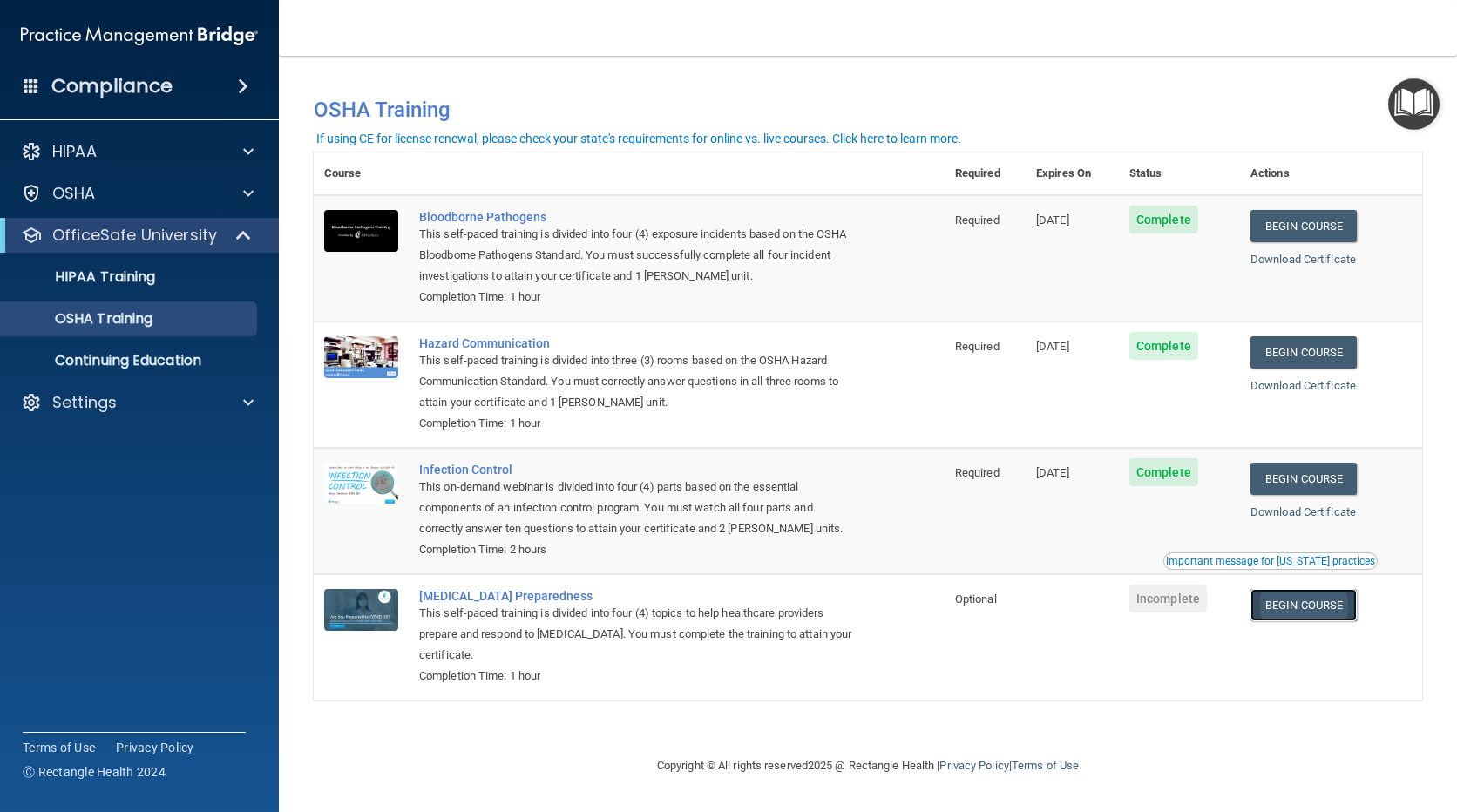
click at [1308, 612] on link "Begin Course" at bounding box center [1304, 605] width 106 height 32
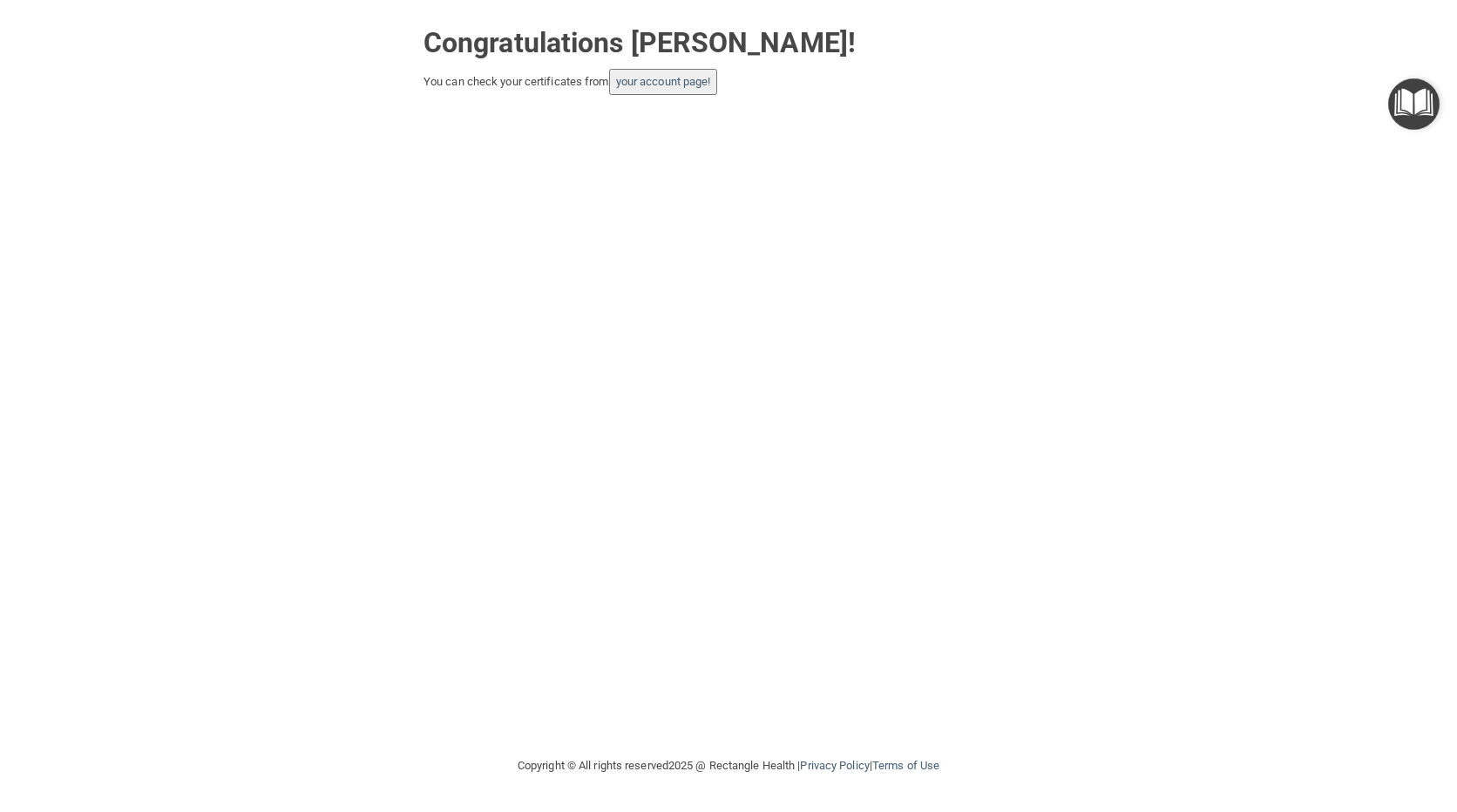
click at [687, 89] on button "your account page!" at bounding box center [663, 82] width 109 height 26
click at [685, 79] on link "your account page!" at bounding box center [664, 81] width 95 height 13
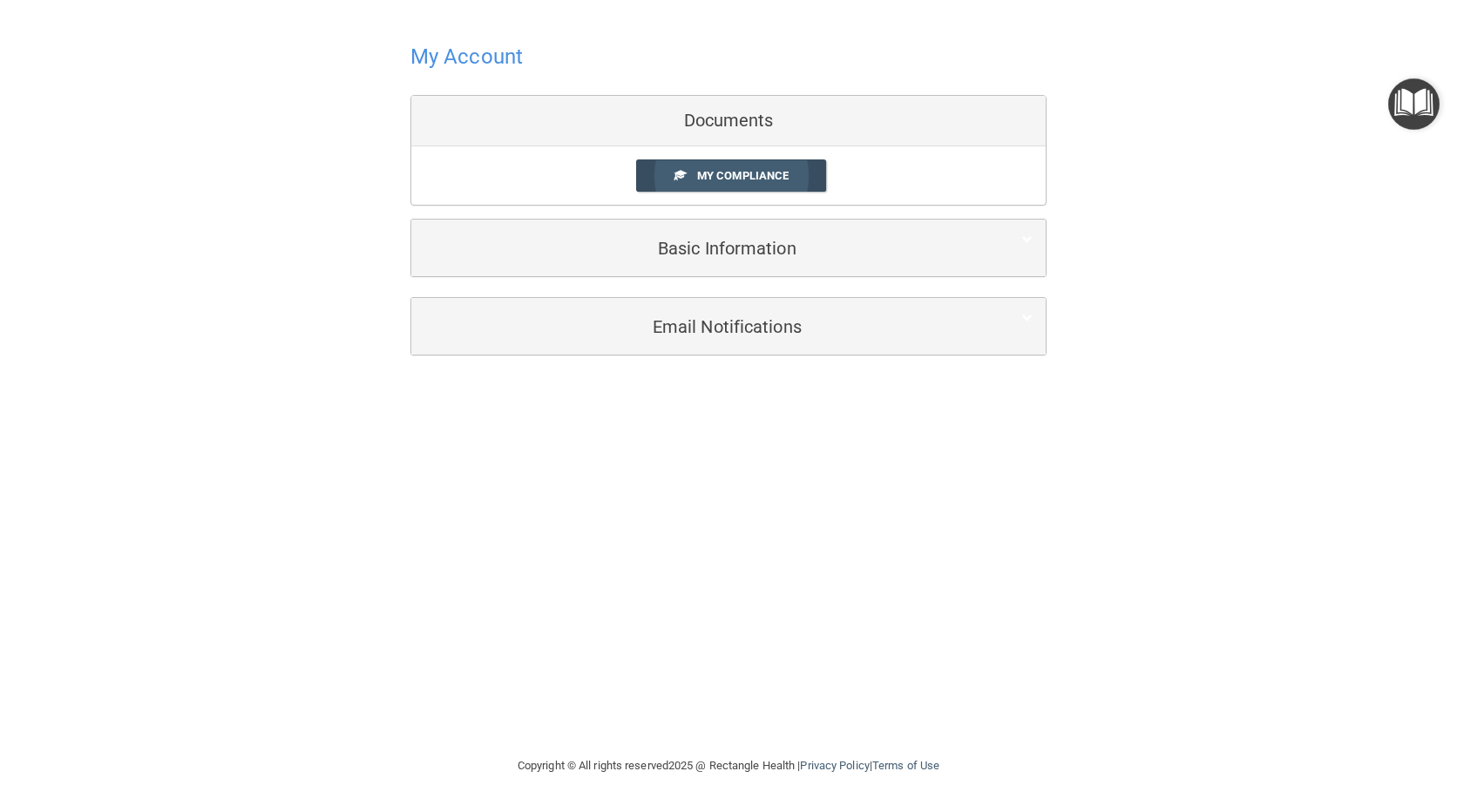
click at [756, 183] on link "My Compliance" at bounding box center [732, 176] width 191 height 32
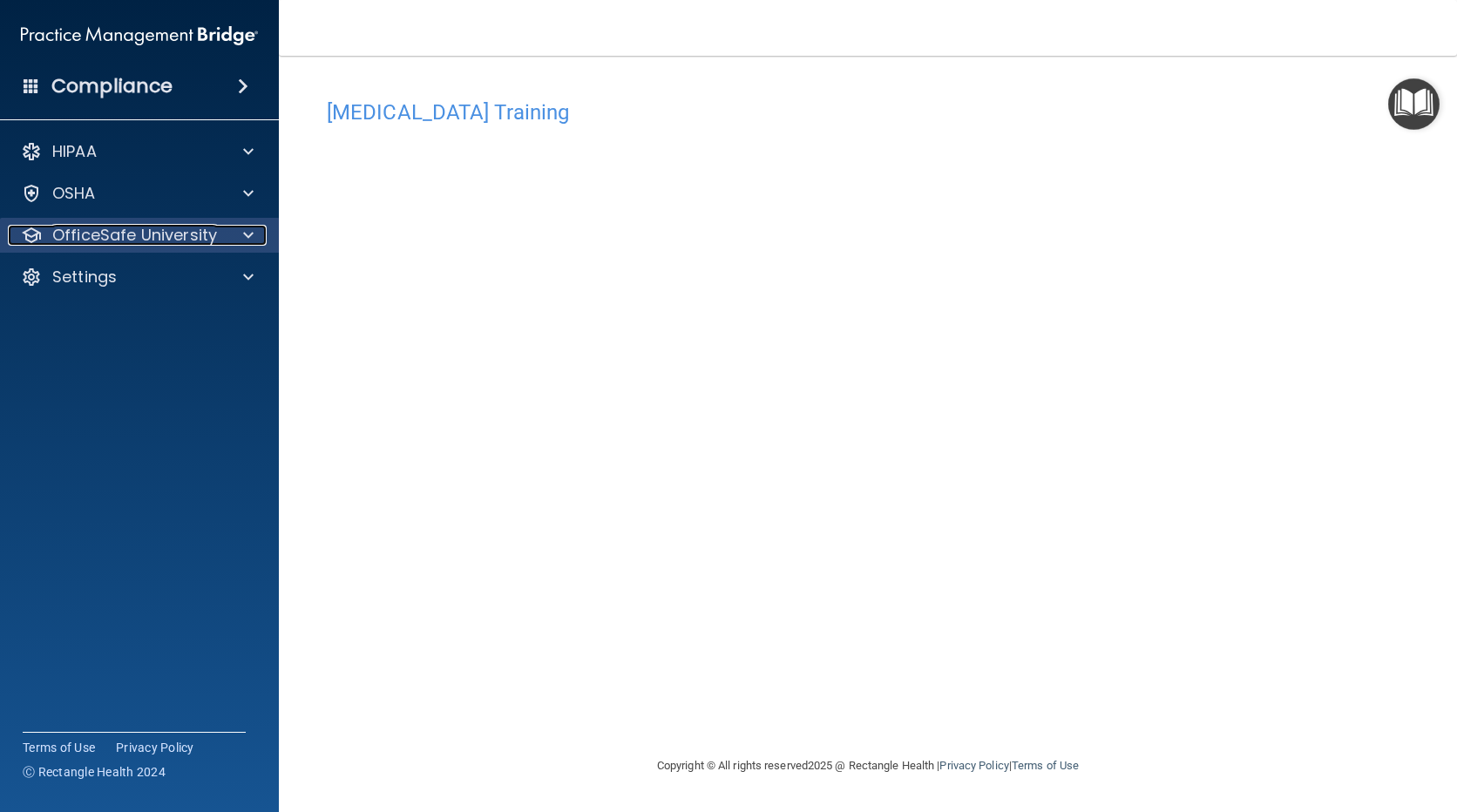
click at [251, 231] on span at bounding box center [248, 235] width 10 height 21
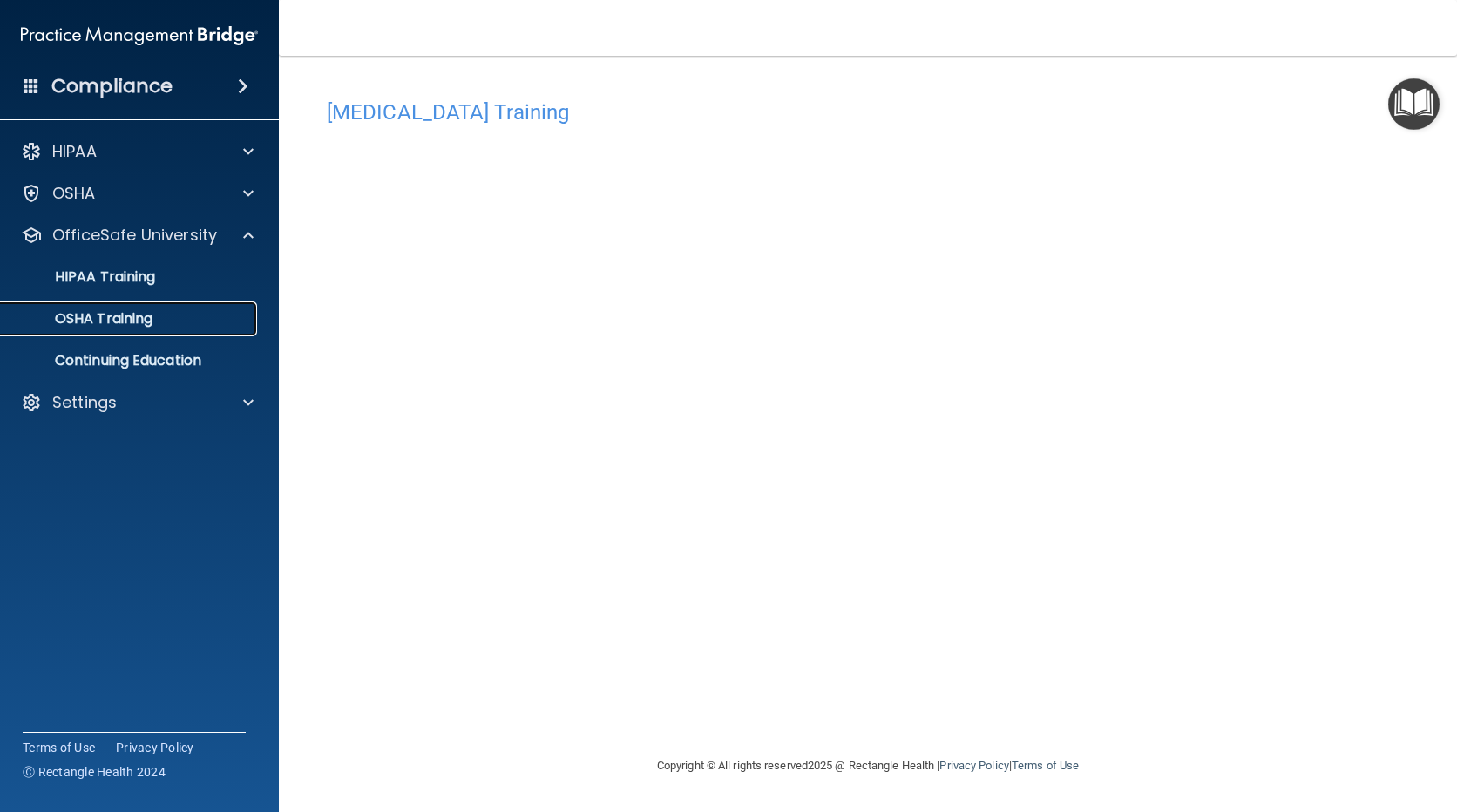
click at [173, 307] on link "OSHA Training" at bounding box center [120, 319] width 274 height 35
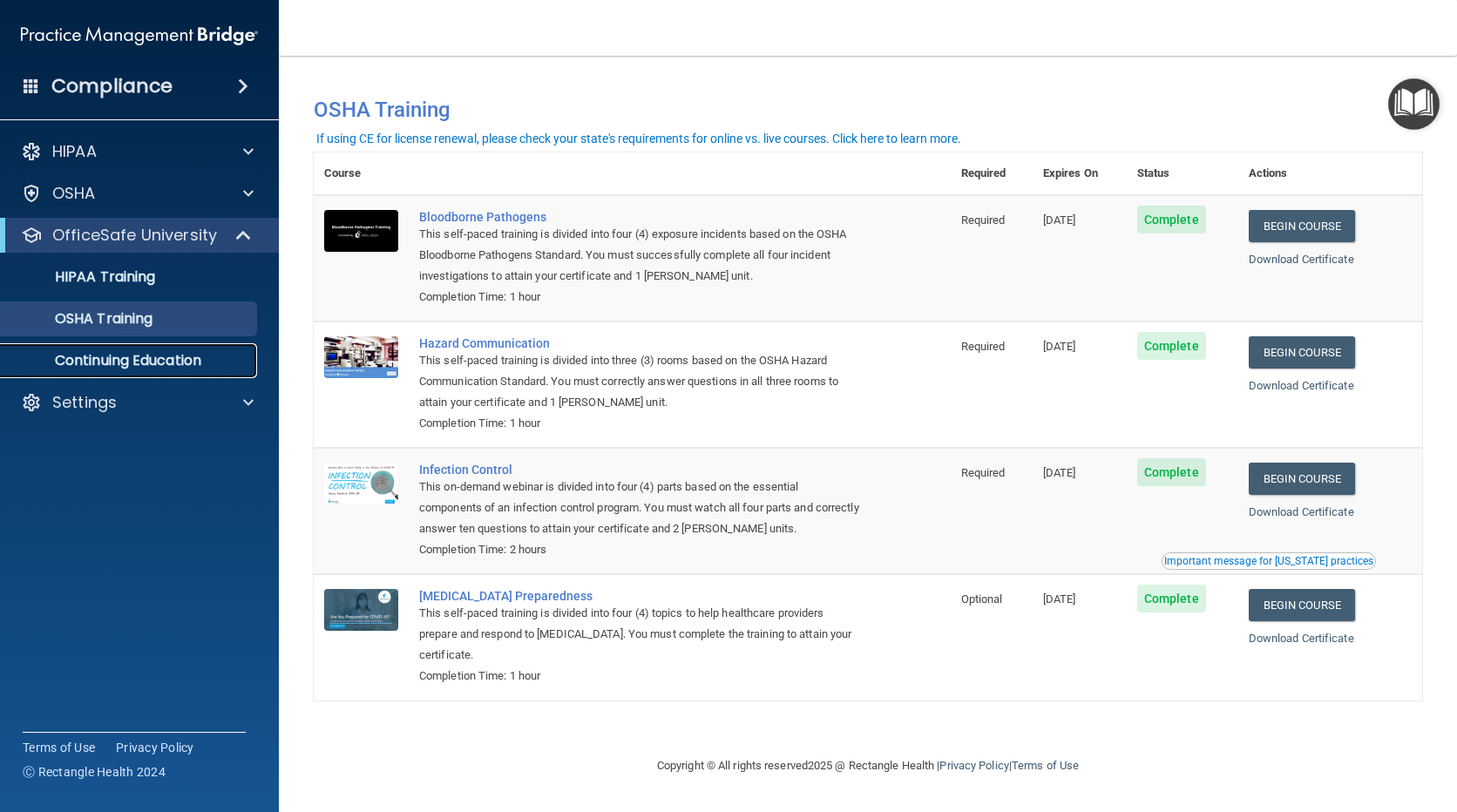
click at [161, 354] on p "Continuing Education" at bounding box center [130, 360] width 238 height 17
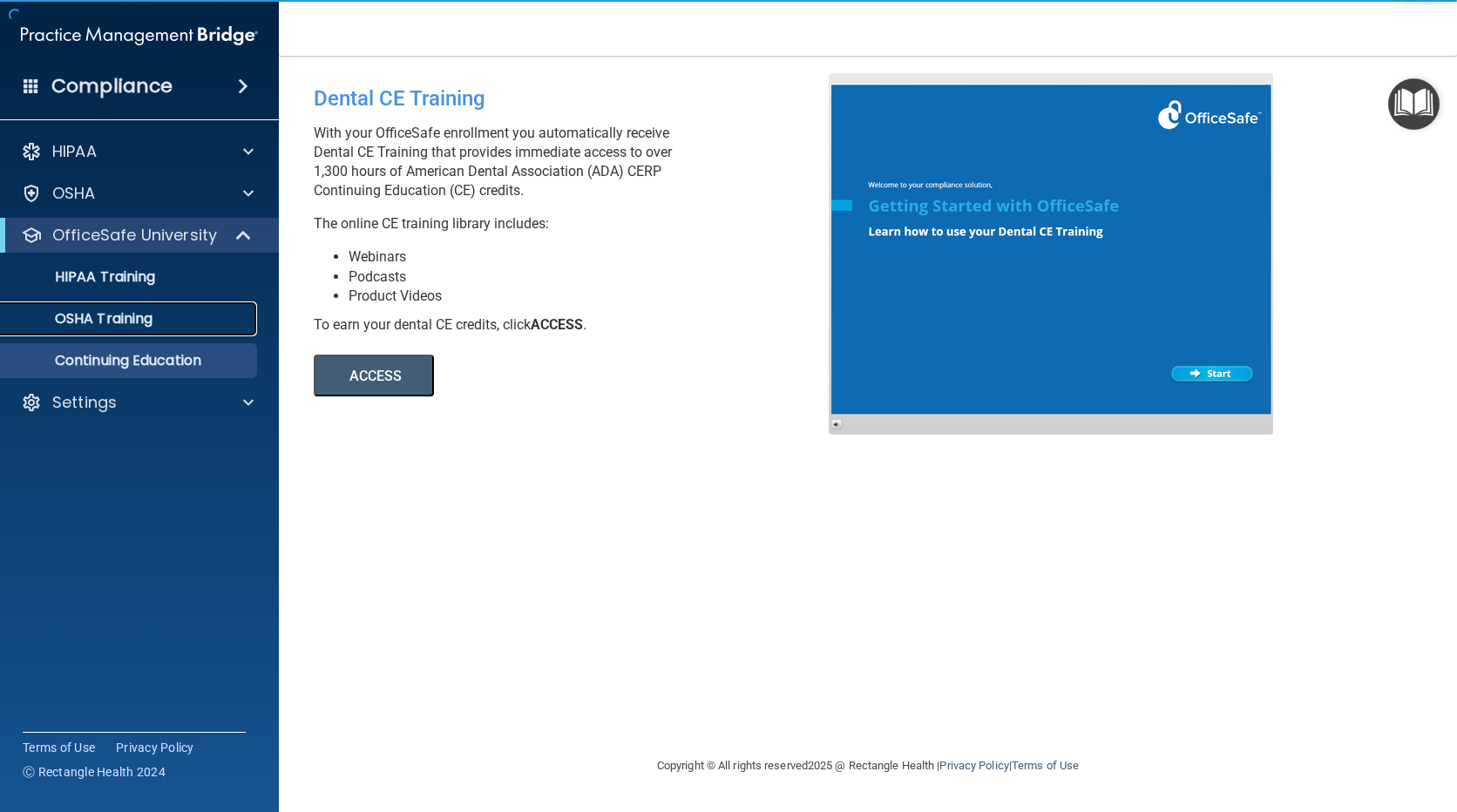
click at [173, 312] on div "OSHA Training" at bounding box center [130, 319] width 238 height 17
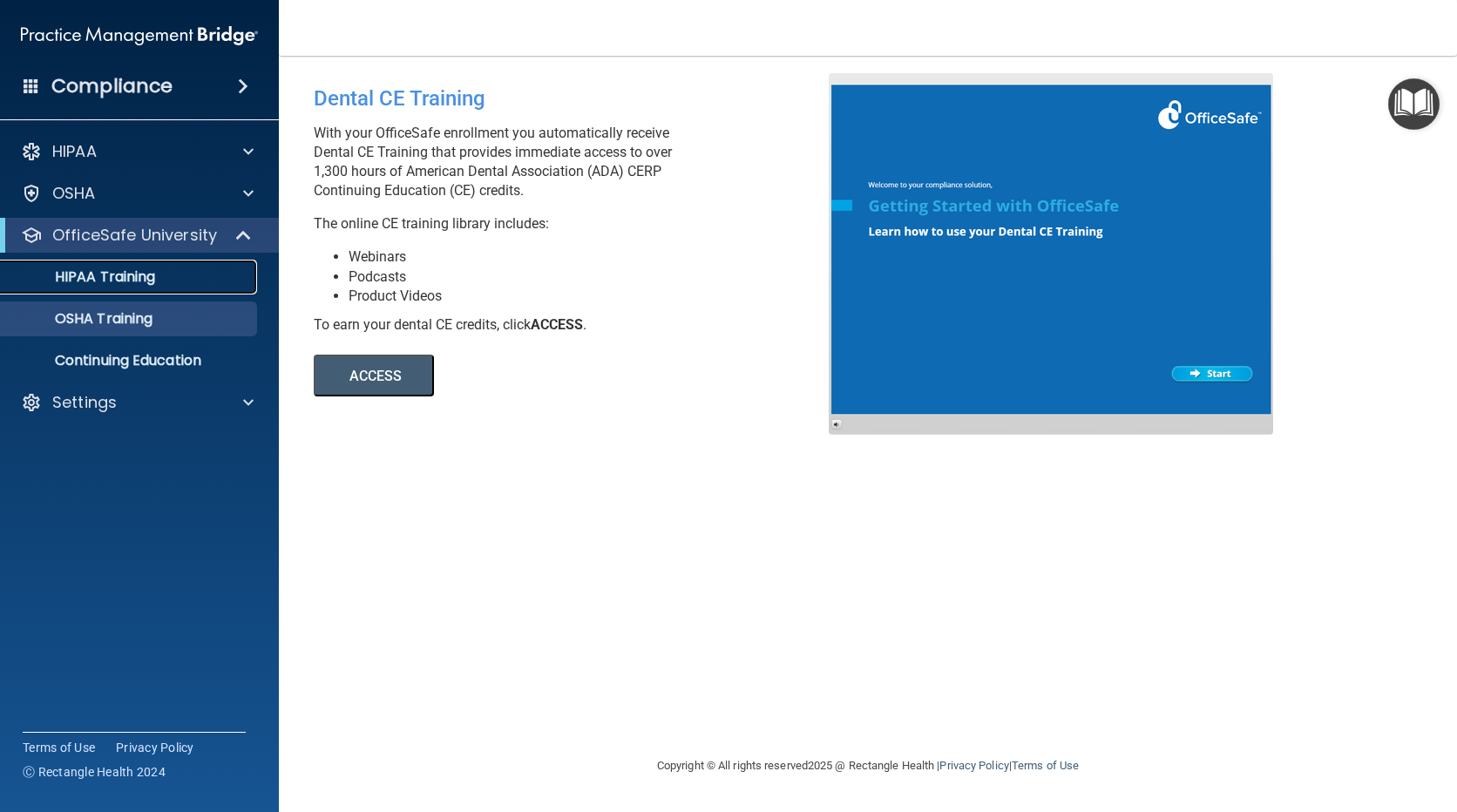
click at [181, 265] on link "HIPAA Training" at bounding box center [120, 277] width 274 height 35
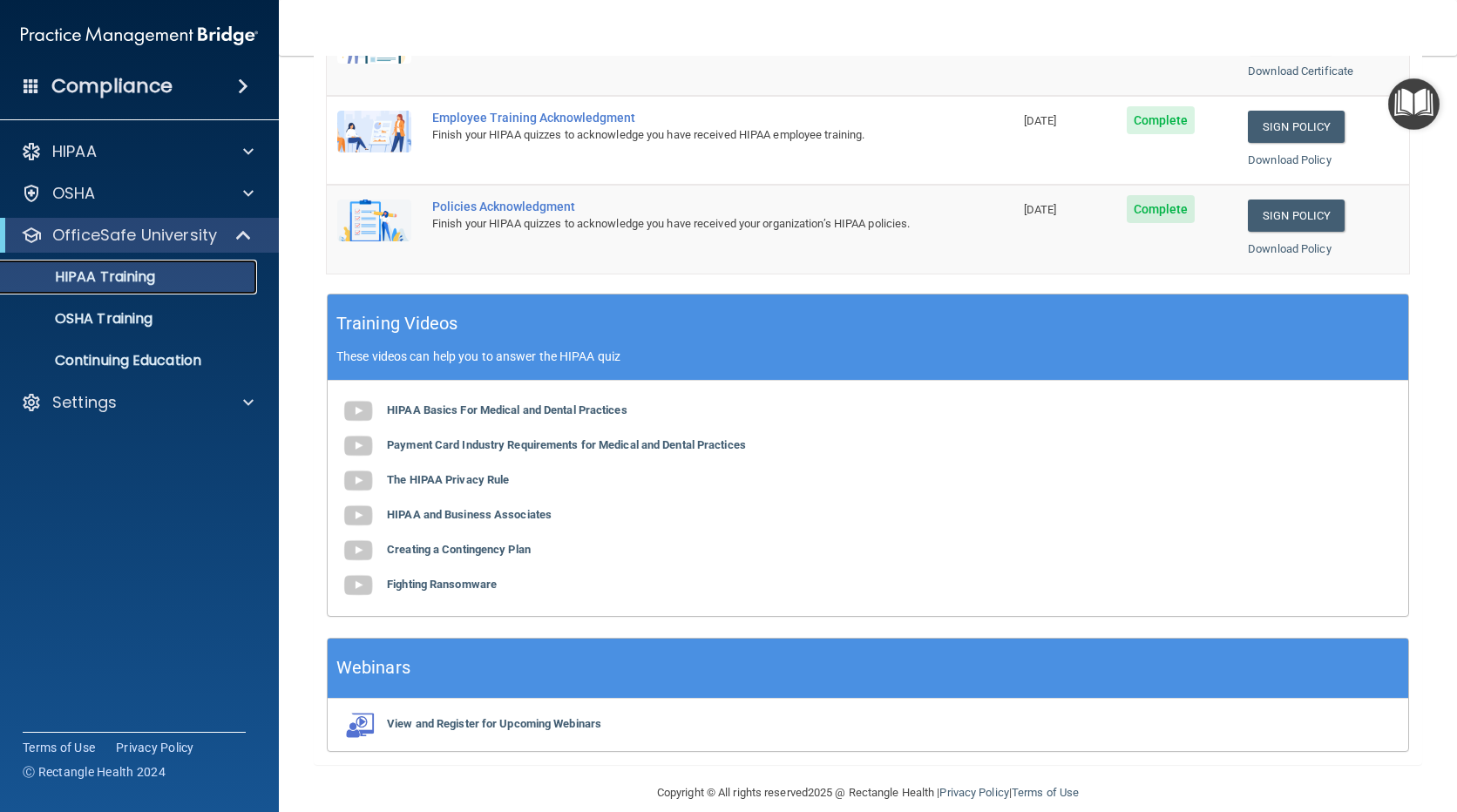
scroll to position [500, 0]
